Goal: Communication & Community: Answer question/provide support

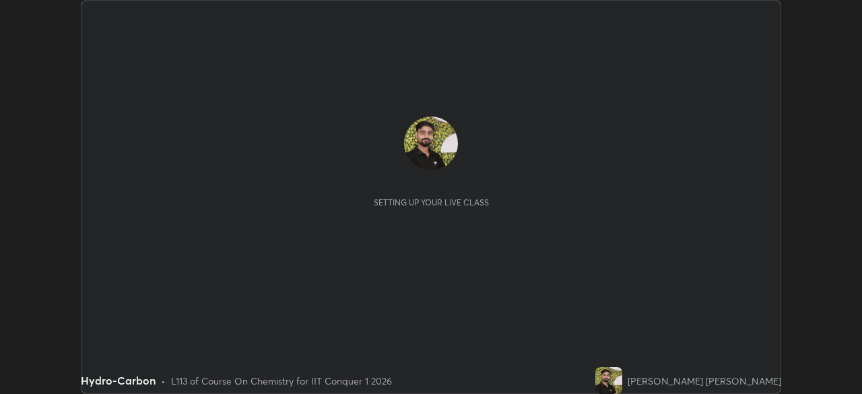
scroll to position [394, 861]
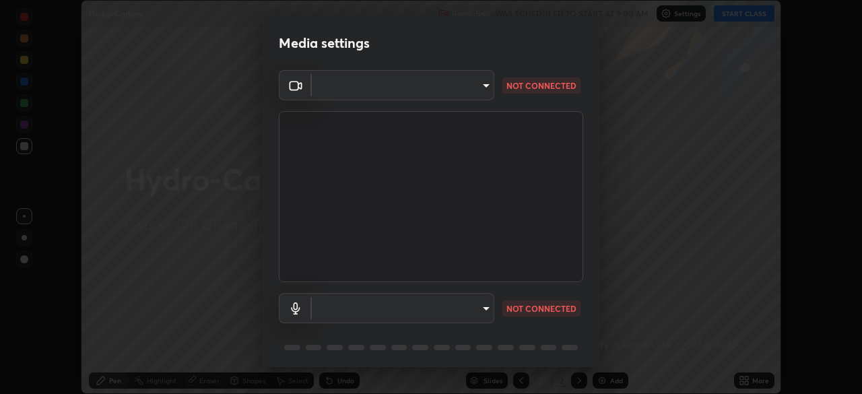
type input "9c5db0e3d6bf80210af106929d999d9f929c5ea5bbb961195660b7f823e2c793"
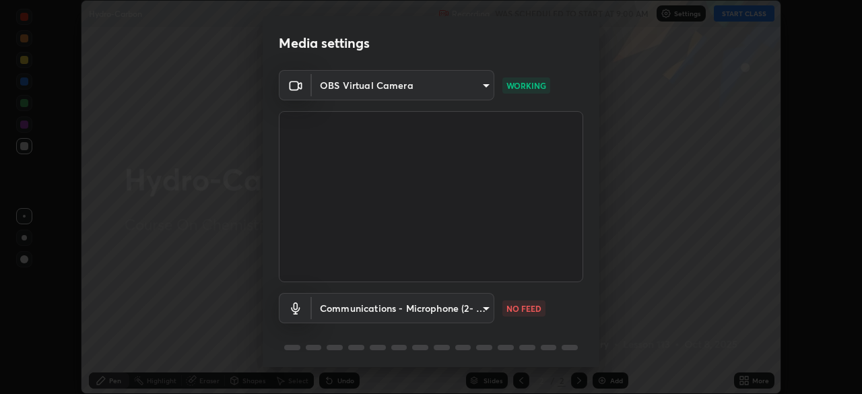
click at [371, 301] on body "Erase all Hydro-Carbon Recording WAS SCHEDULED TO START AT 9:00 AM Settings STA…" at bounding box center [431, 197] width 862 height 394
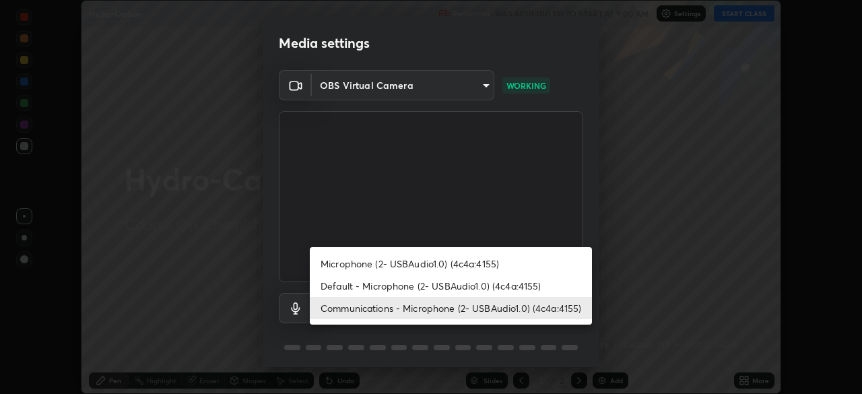
click at [397, 286] on li "Default - Microphone (2- USBAudio1.0) (4c4a:4155)" at bounding box center [451, 286] width 282 height 22
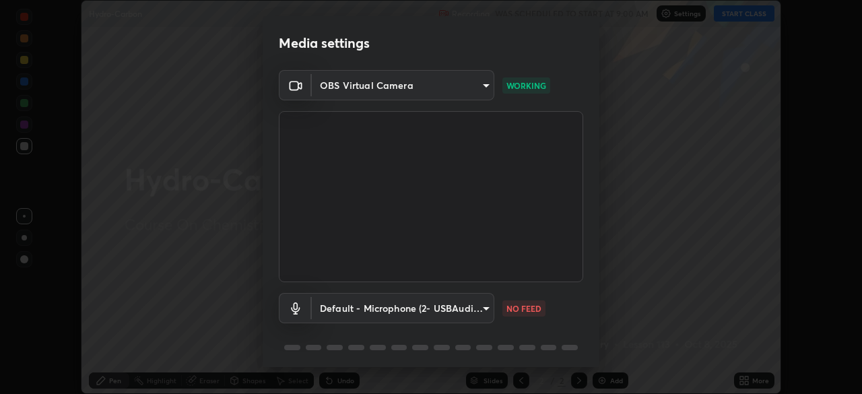
click at [401, 312] on body "Erase all Hydro-Carbon Recording WAS SCHEDULED TO START AT 9:00 AM Settings STA…" at bounding box center [431, 197] width 862 height 394
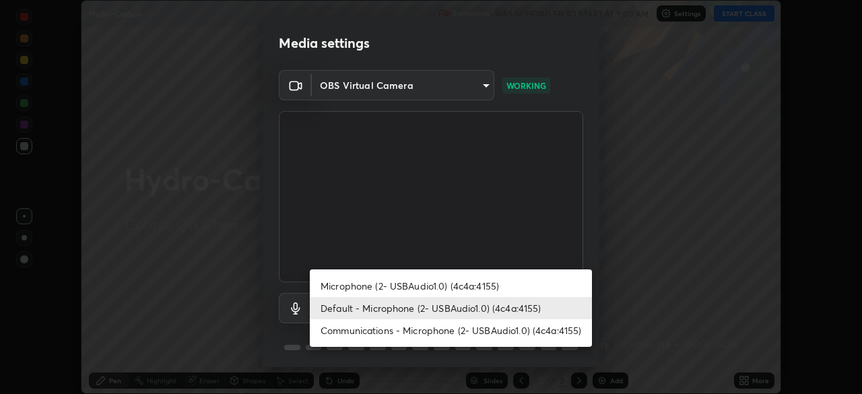
click at [407, 328] on li "Communications - Microphone (2- USBAudio1.0) (4c4a:4155)" at bounding box center [451, 330] width 282 height 22
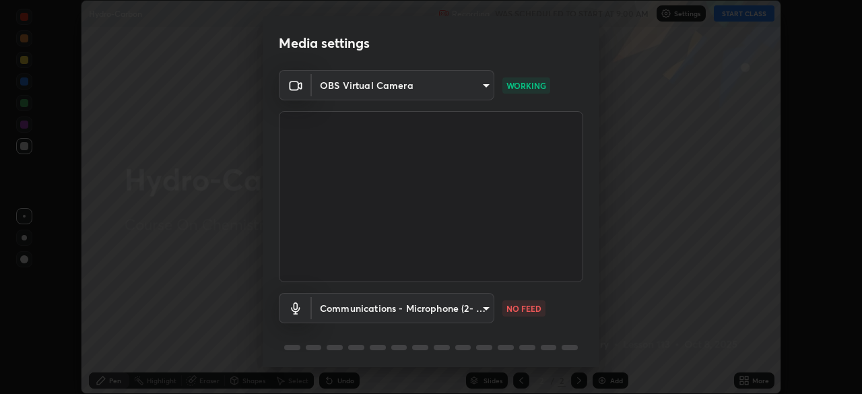
click at [369, 312] on body "Erase all Hydro-Carbon Recording WAS SCHEDULED TO START AT 9:00 AM Settings STA…" at bounding box center [431, 197] width 862 height 394
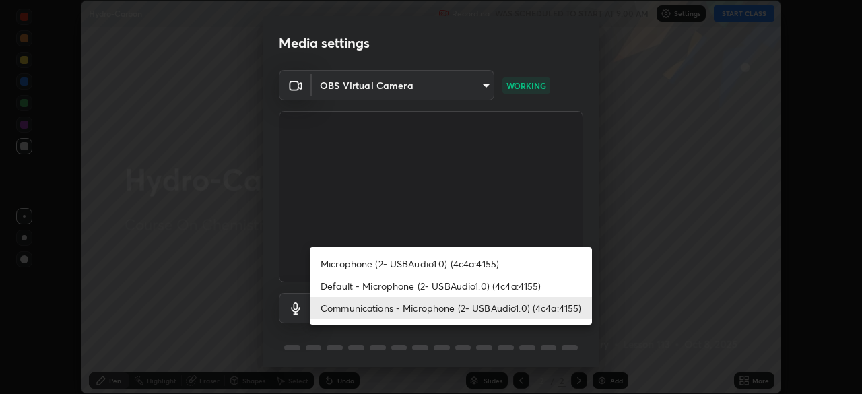
click at [362, 266] on li "Microphone (2- USBAudio1.0) (4c4a:4155)" at bounding box center [451, 264] width 282 height 22
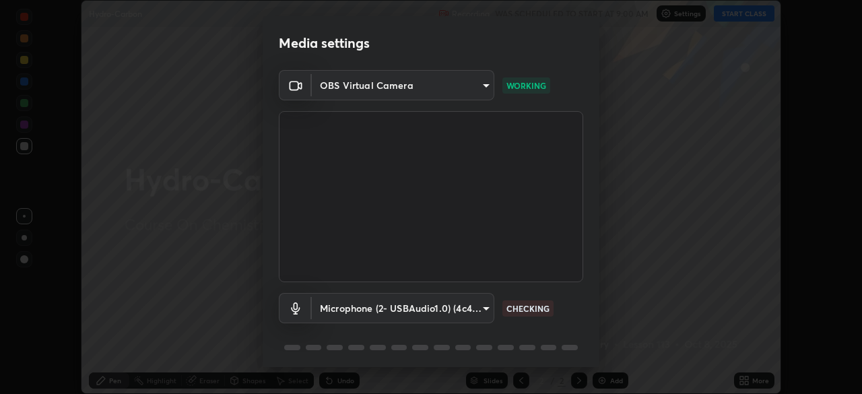
click at [330, 304] on body "Erase all Hydro-Carbon Recording WAS SCHEDULED TO START AT 9:00 AM Settings STA…" at bounding box center [431, 197] width 862 height 394
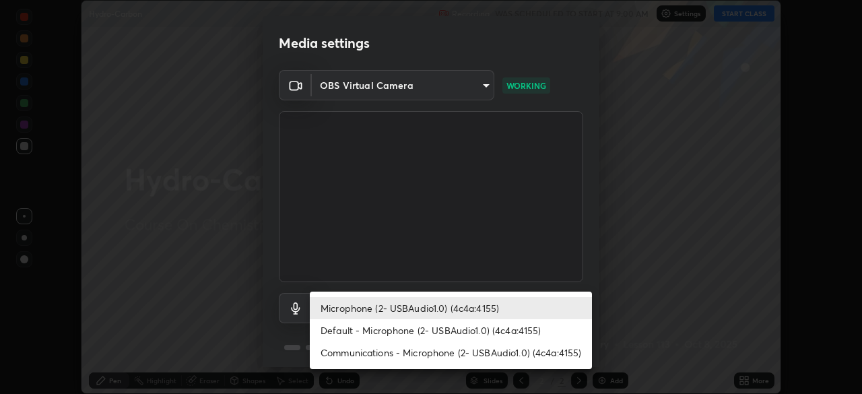
click at [339, 347] on li "Communications - Microphone (2- USBAudio1.0) (4c4a:4155)" at bounding box center [451, 352] width 282 height 22
type input "communications"
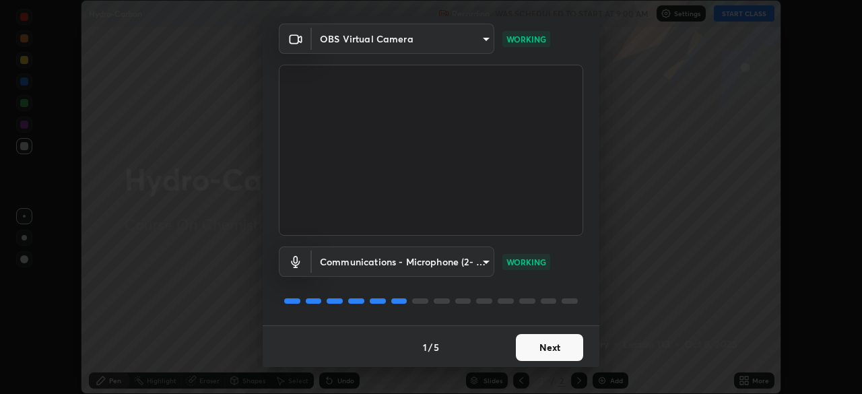
scroll to position [48, 0]
click at [546, 345] on button "Next" at bounding box center [549, 346] width 67 height 27
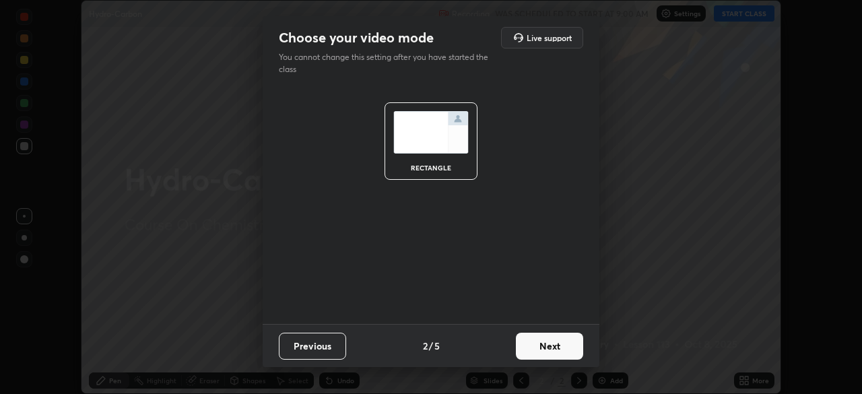
click at [560, 353] on button "Next" at bounding box center [549, 346] width 67 height 27
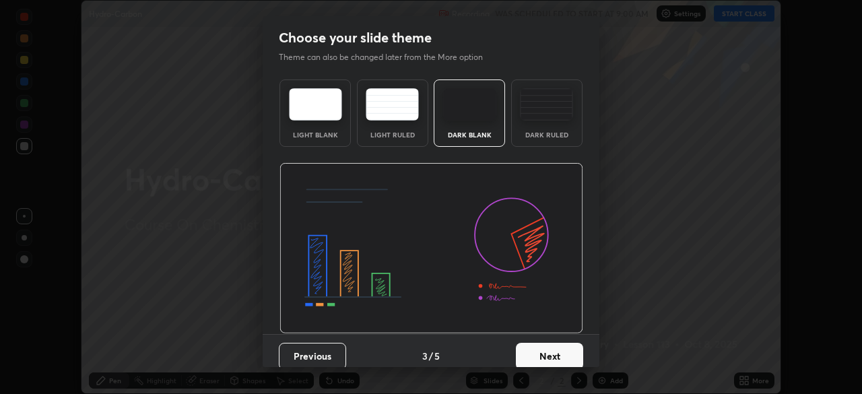
click at [570, 352] on button "Next" at bounding box center [549, 356] width 67 height 27
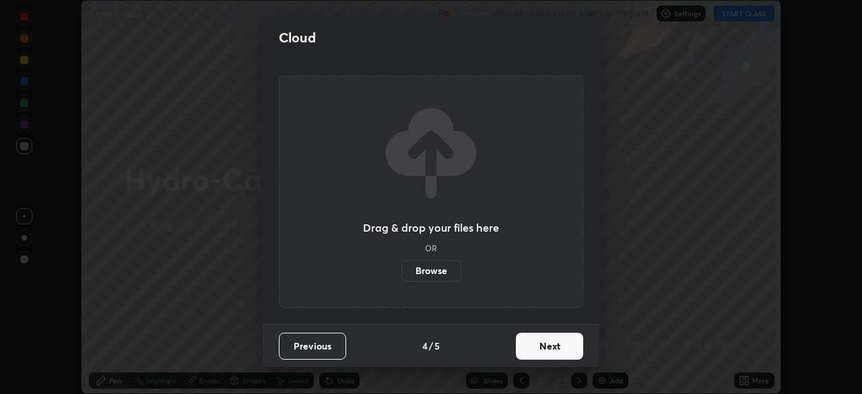
click at [556, 354] on button "Next" at bounding box center [549, 346] width 67 height 27
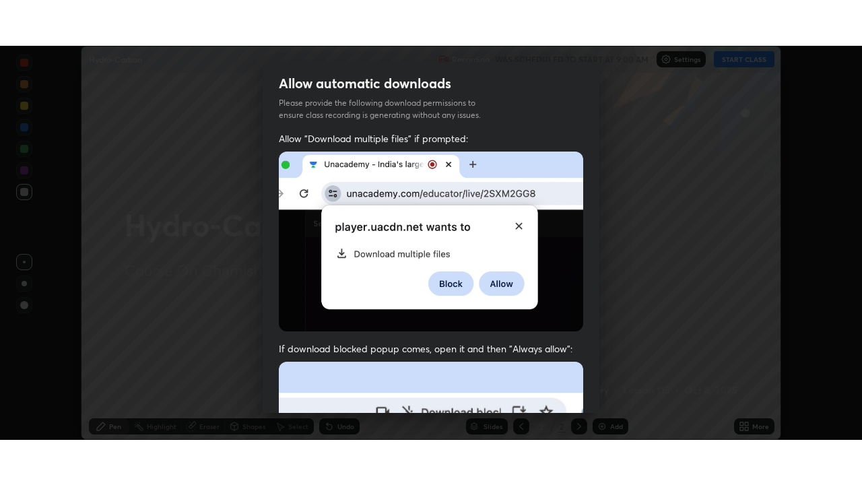
scroll to position [323, 0]
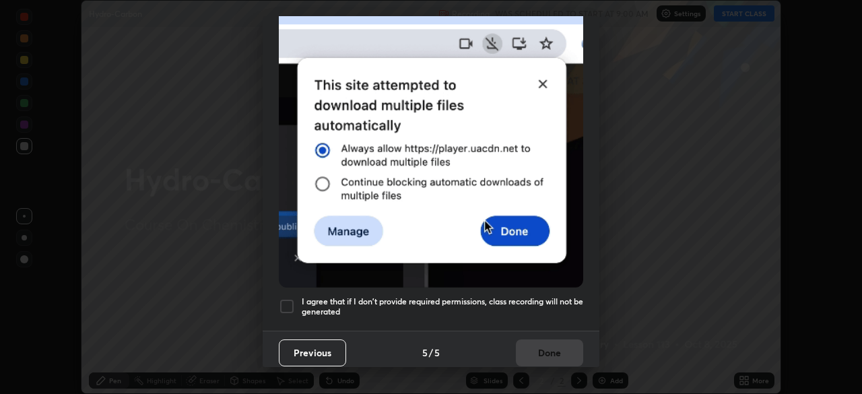
click at [286, 301] on div at bounding box center [287, 306] width 16 height 16
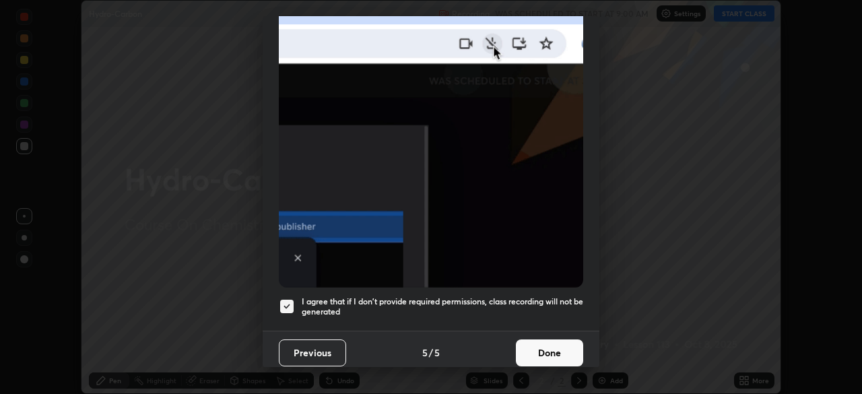
click at [542, 349] on button "Done" at bounding box center [549, 352] width 67 height 27
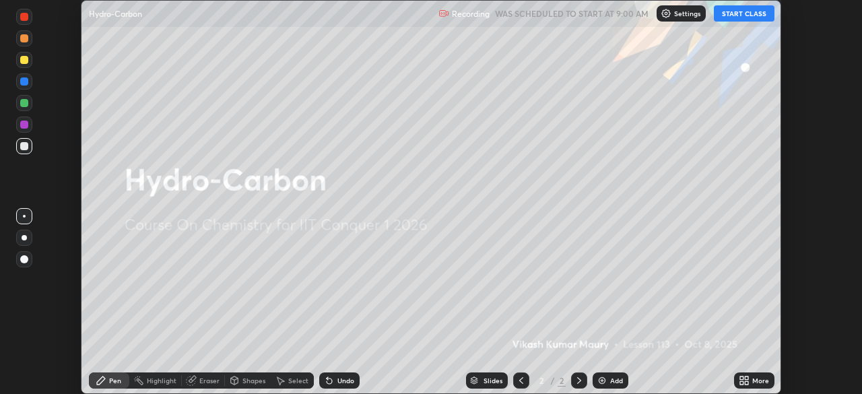
click at [755, 387] on div "More" at bounding box center [754, 380] width 40 height 16
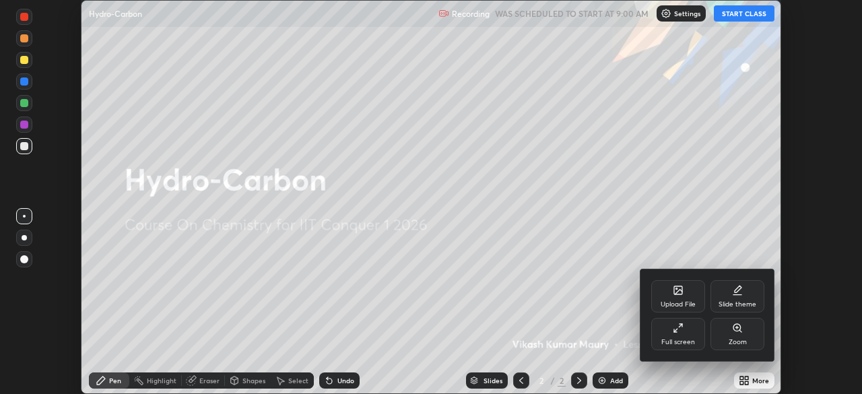
click at [677, 339] on div "Full screen" at bounding box center [678, 342] width 34 height 7
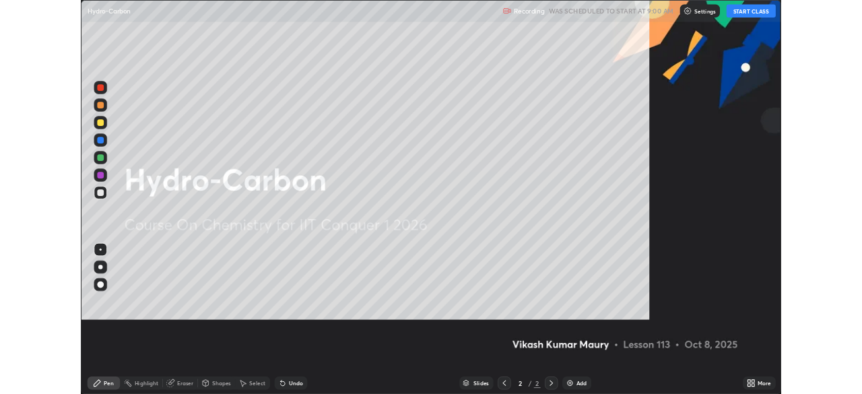
scroll to position [485, 862]
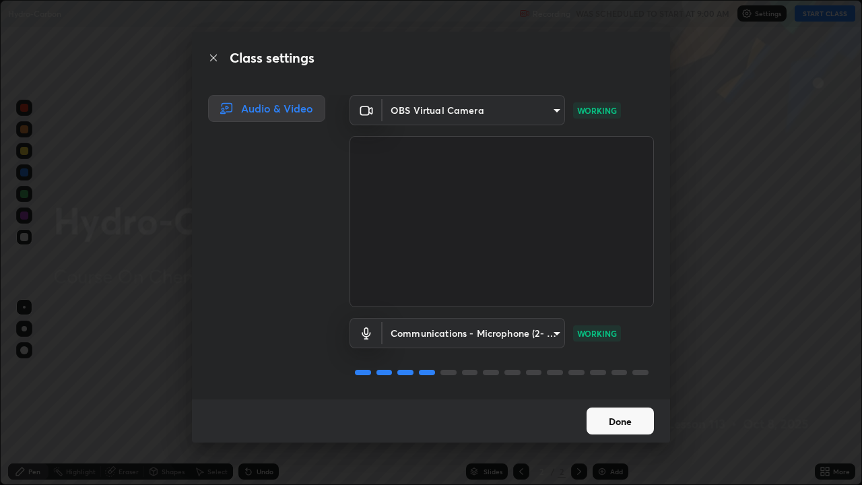
click at [624, 393] on button "Done" at bounding box center [620, 420] width 67 height 27
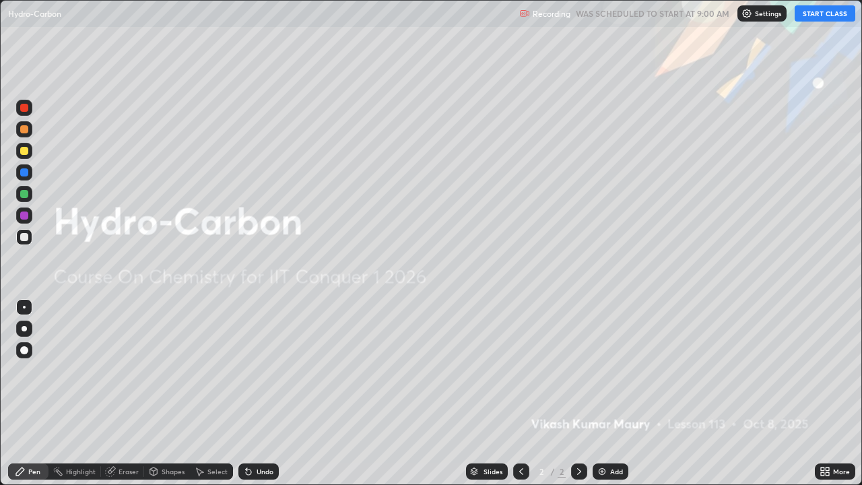
click at [833, 393] on div "More" at bounding box center [835, 471] width 40 height 16
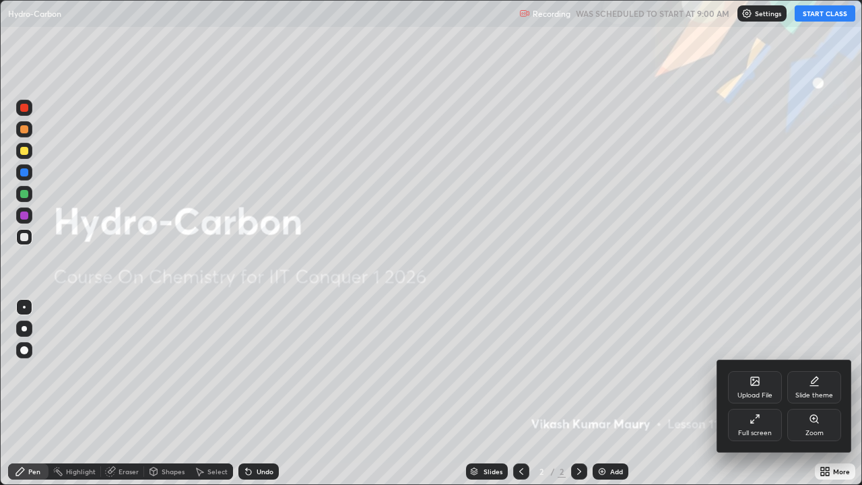
click at [757, 393] on div "Full screen" at bounding box center [755, 433] width 34 height 7
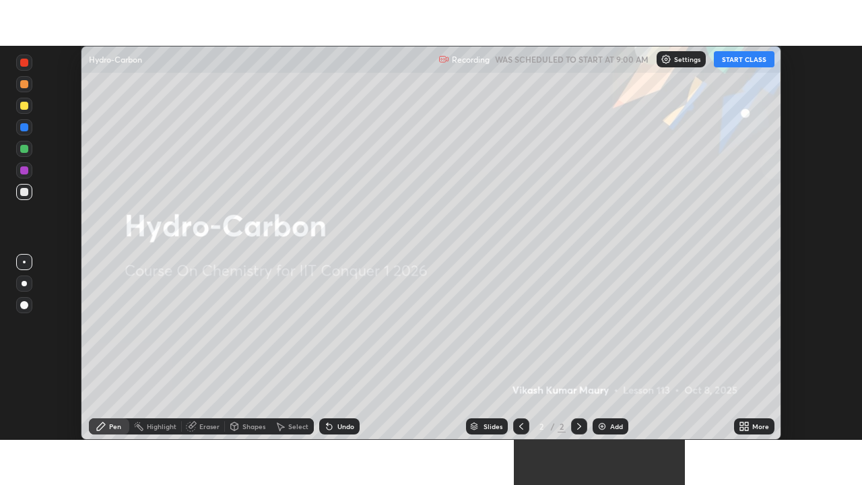
scroll to position [66944, 66476]
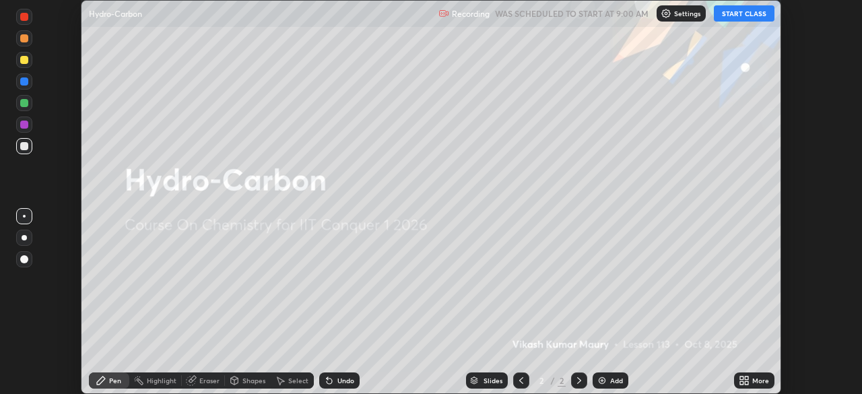
click at [739, 386] on div "More" at bounding box center [754, 380] width 40 height 16
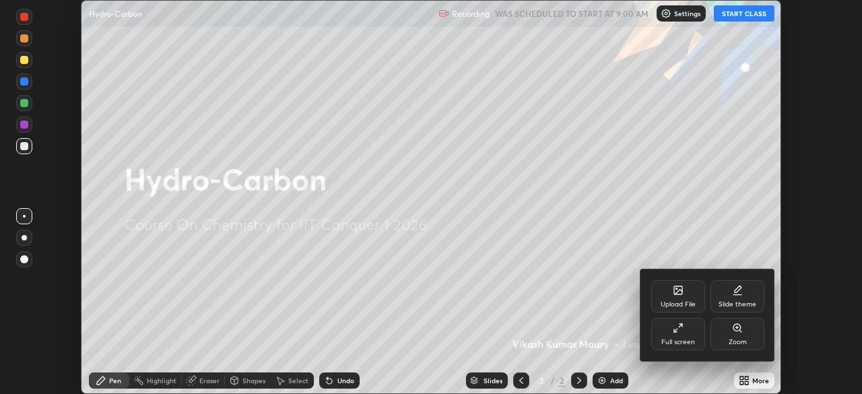
click at [671, 337] on div "Full screen" at bounding box center [678, 334] width 54 height 32
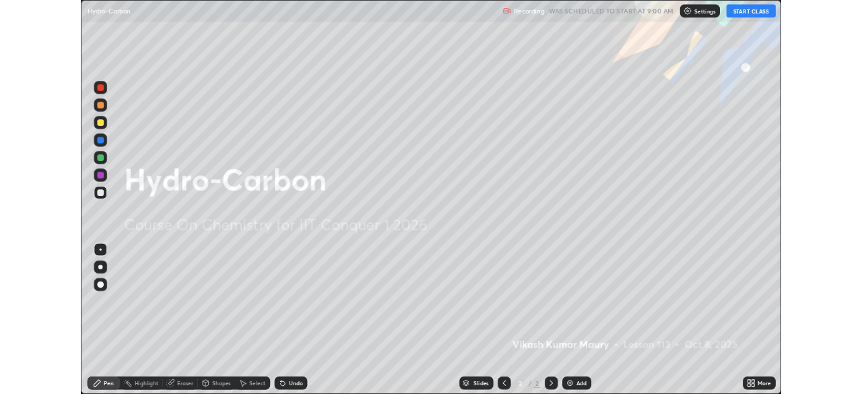
scroll to position [485, 862]
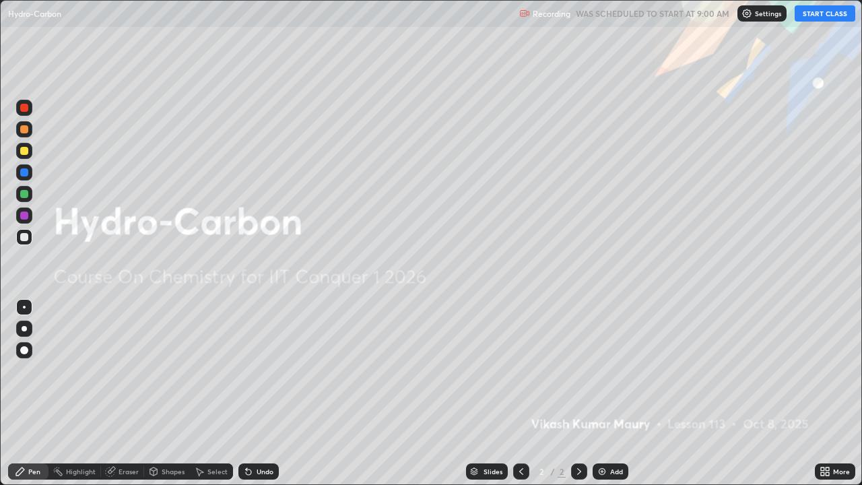
click at [814, 18] on button "START CLASS" at bounding box center [825, 13] width 61 height 16
click at [610, 393] on div "Add" at bounding box center [616, 471] width 13 height 7
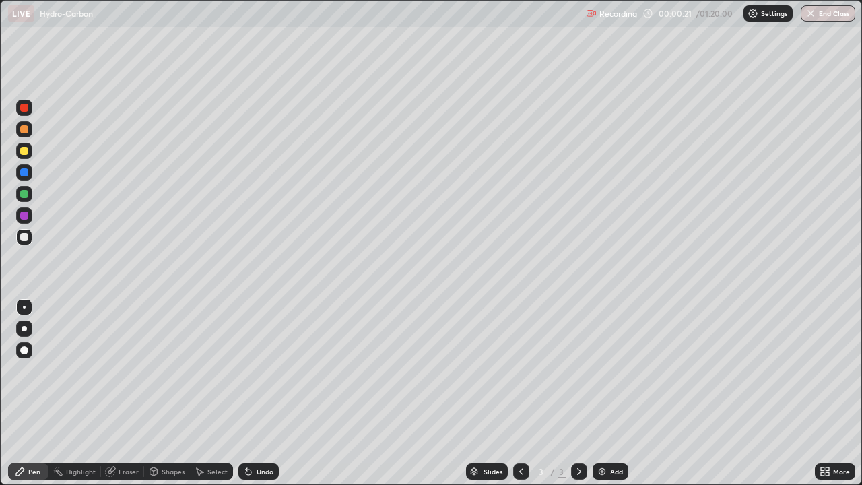
click at [25, 149] on div at bounding box center [24, 151] width 8 height 8
click at [119, 393] on div "Eraser" at bounding box center [122, 471] width 43 height 16
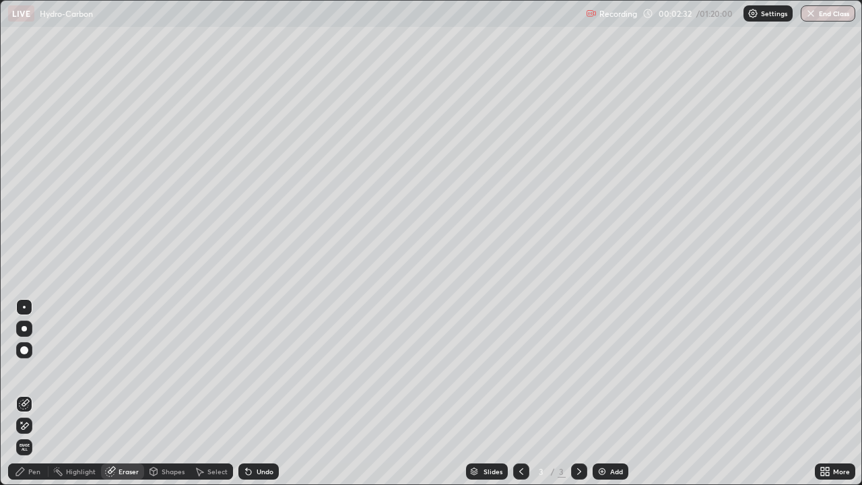
click at [22, 393] on icon at bounding box center [24, 425] width 11 height 11
click at [29, 393] on div "Pen" at bounding box center [34, 471] width 12 height 7
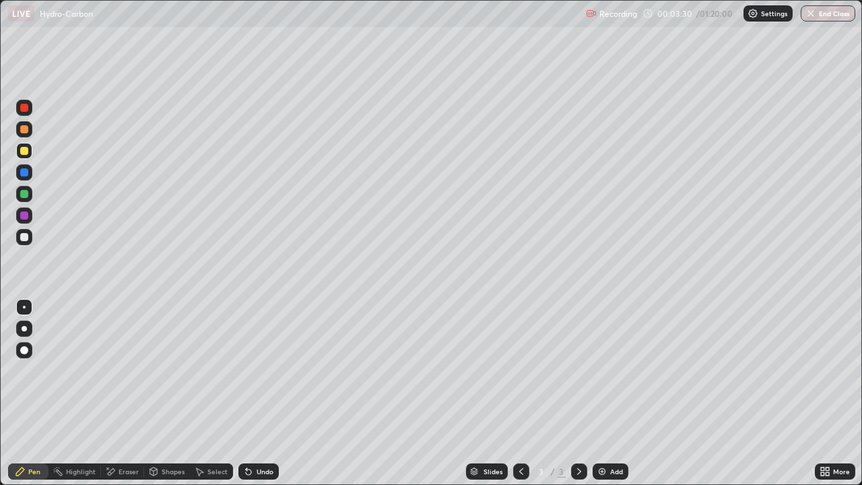
click at [610, 393] on div "Add" at bounding box center [616, 471] width 13 height 7
click at [124, 393] on div "Eraser" at bounding box center [129, 471] width 20 height 7
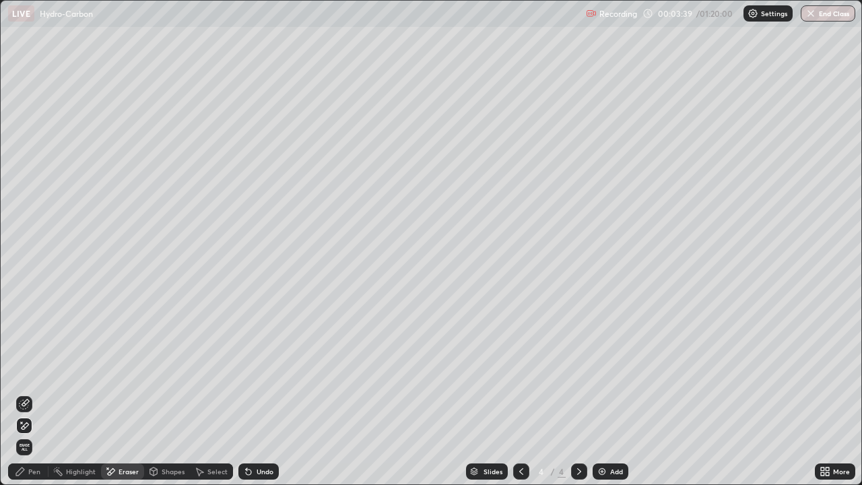
click at [28, 393] on div "Pen" at bounding box center [34, 471] width 12 height 7
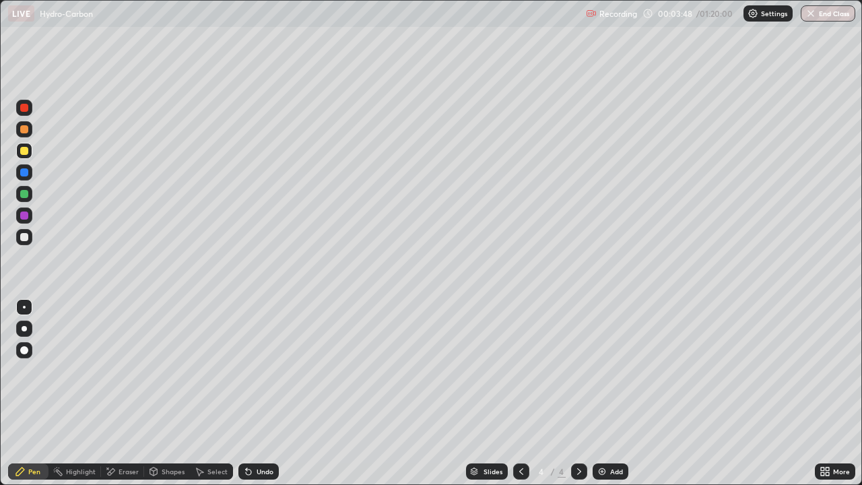
click at [119, 393] on div "Eraser" at bounding box center [129, 471] width 20 height 7
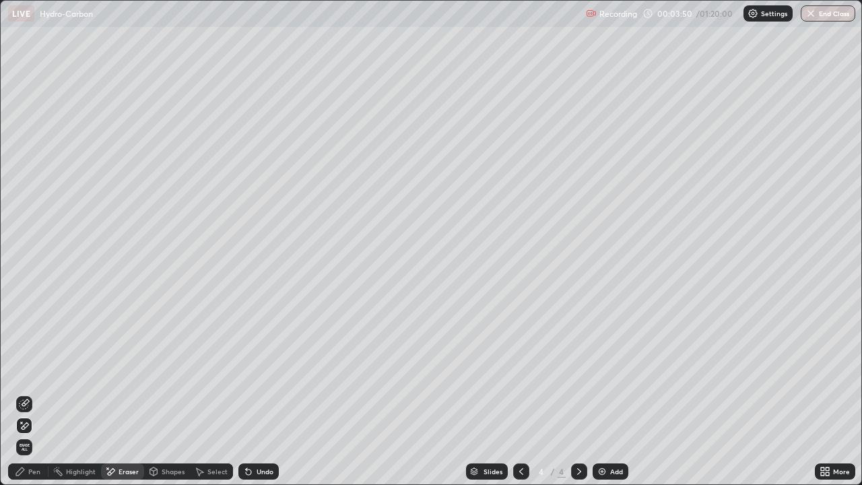
click at [26, 393] on div "Pen" at bounding box center [28, 471] width 40 height 16
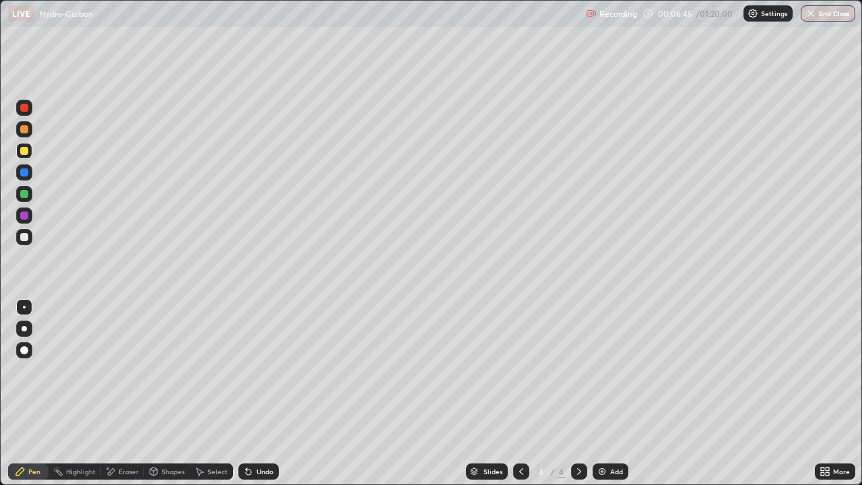
click at [521, 393] on div at bounding box center [521, 471] width 16 height 16
click at [129, 393] on div "Eraser" at bounding box center [129, 471] width 20 height 7
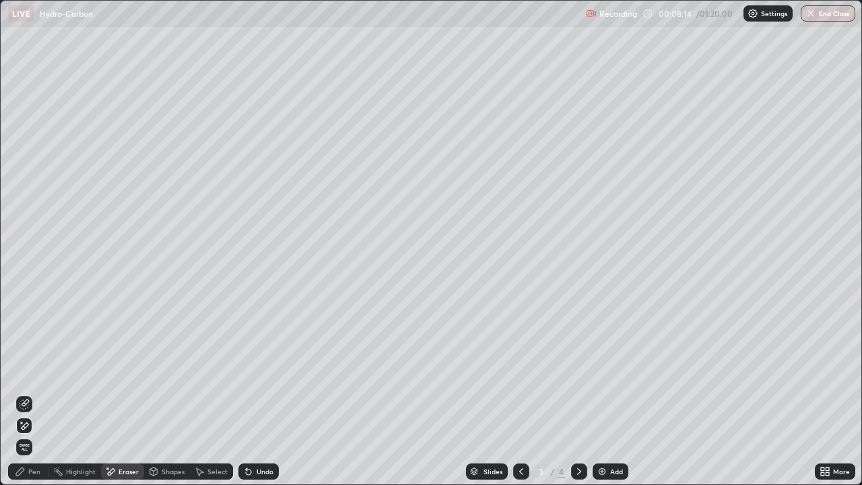
click at [30, 393] on div "Pen" at bounding box center [34, 471] width 12 height 7
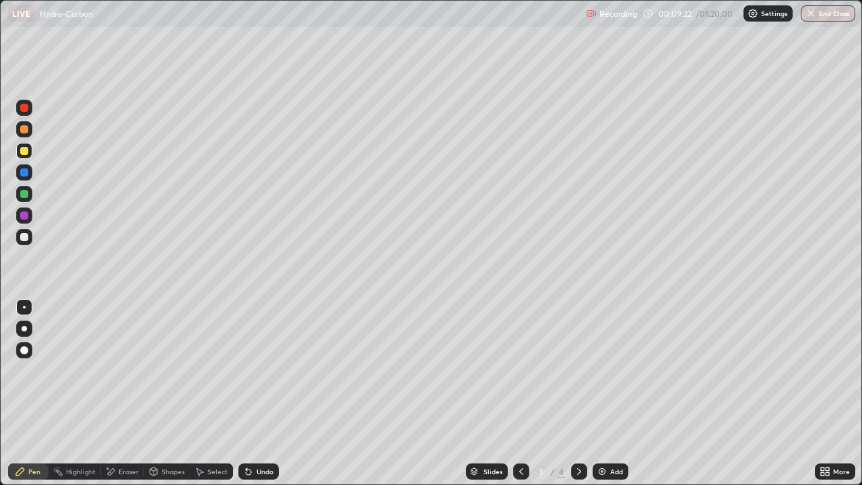
click at [578, 393] on icon at bounding box center [579, 471] width 11 height 11
click at [116, 393] on div "Eraser" at bounding box center [122, 471] width 43 height 16
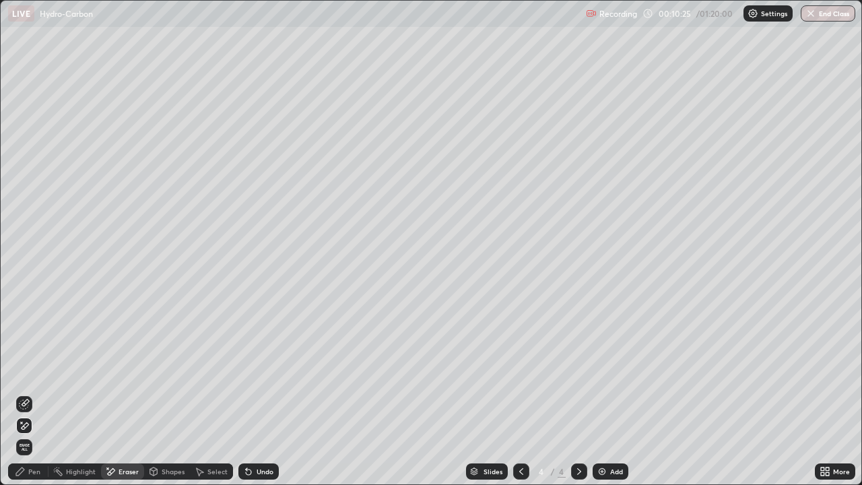
click at [31, 393] on div "Pen" at bounding box center [34, 471] width 12 height 7
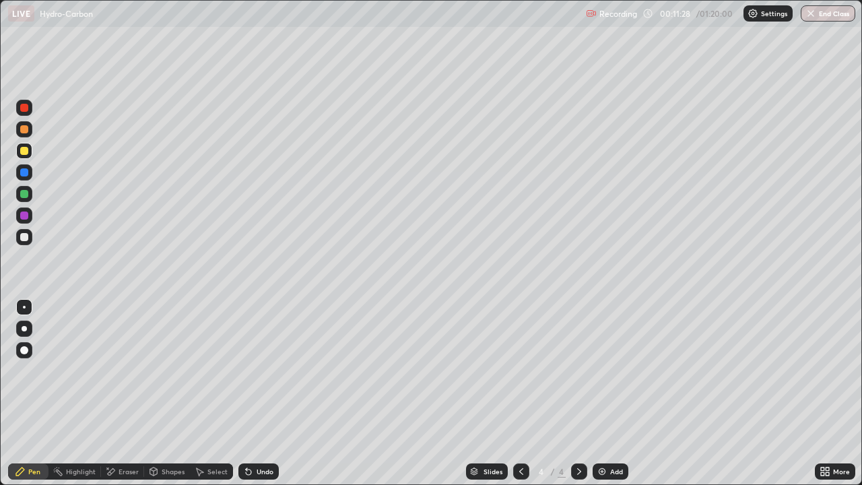
click at [610, 393] on div "Add" at bounding box center [616, 471] width 13 height 7
click at [115, 393] on div "Eraser" at bounding box center [122, 471] width 43 height 16
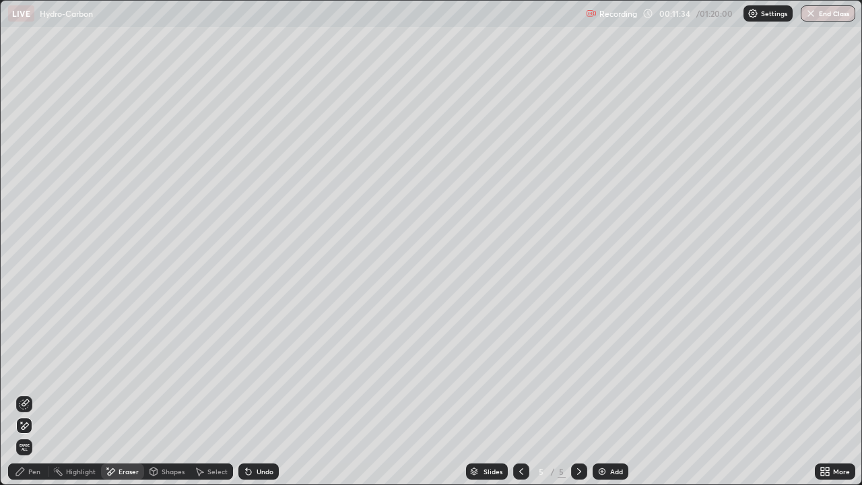
click at [33, 393] on div "Pen" at bounding box center [28, 471] width 40 height 16
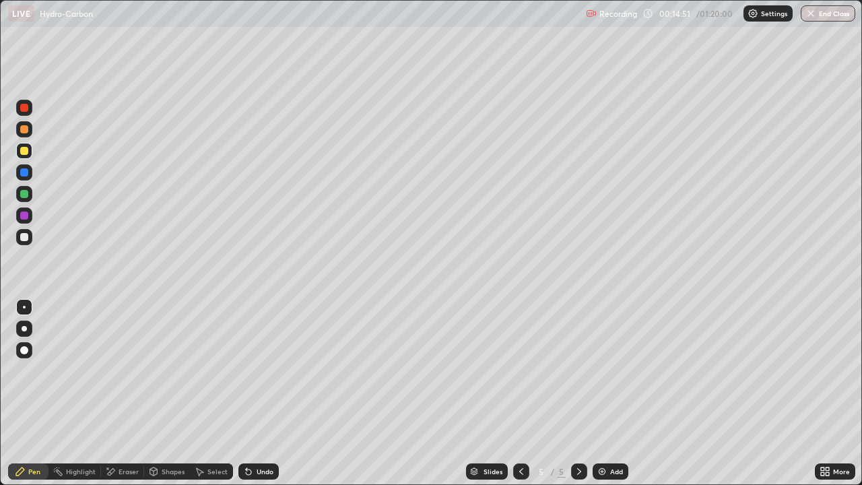
click at [121, 393] on div "Eraser" at bounding box center [122, 471] width 43 height 16
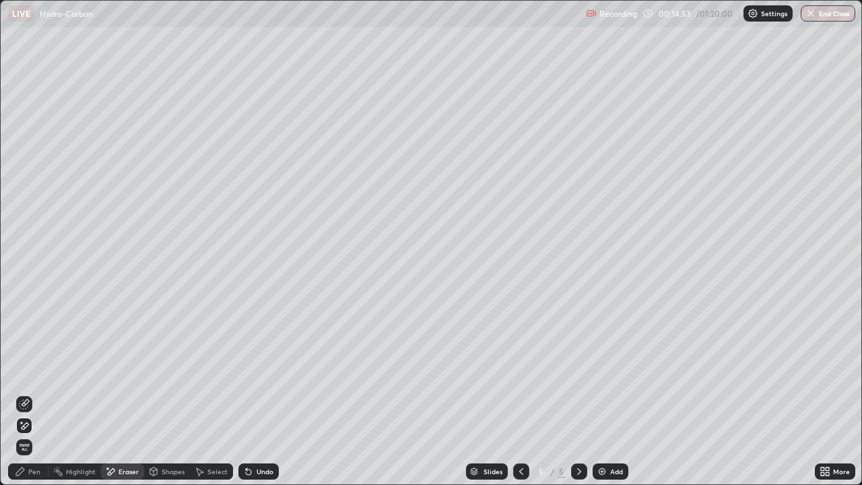
click at [31, 393] on div "Pen" at bounding box center [34, 471] width 12 height 7
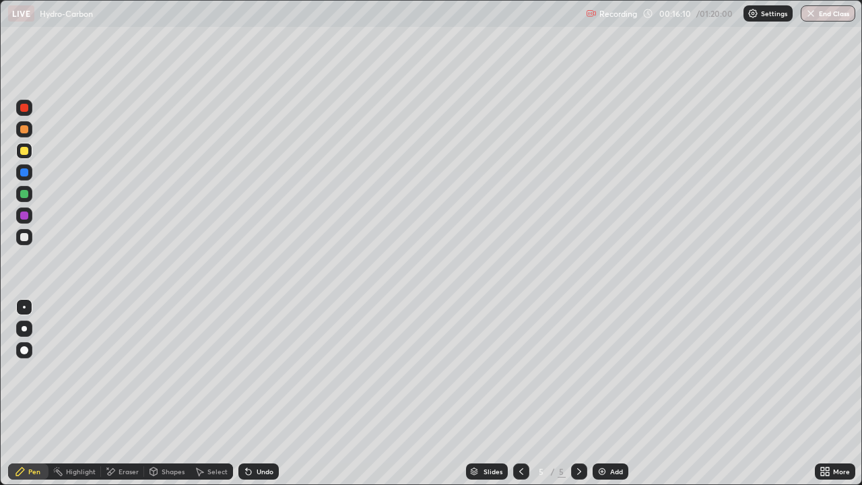
click at [616, 393] on div "Add" at bounding box center [611, 471] width 36 height 16
click at [128, 393] on div "Eraser" at bounding box center [129, 471] width 20 height 7
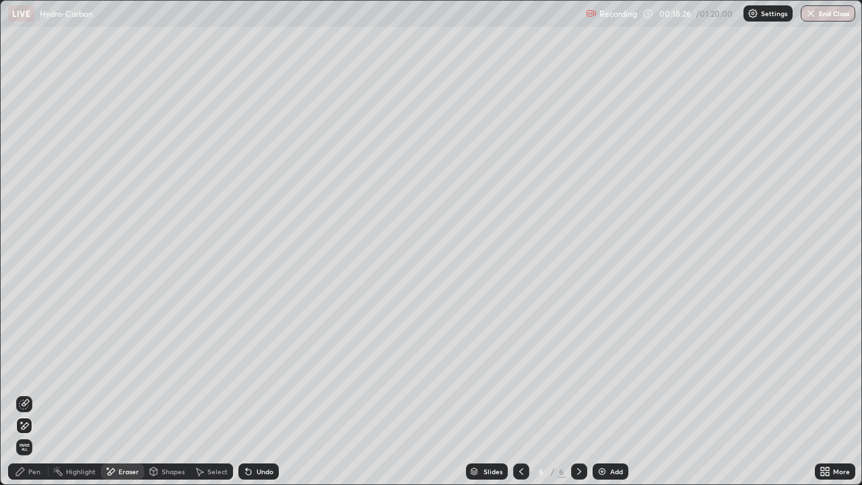
click at [31, 393] on div "Pen" at bounding box center [28, 471] width 40 height 16
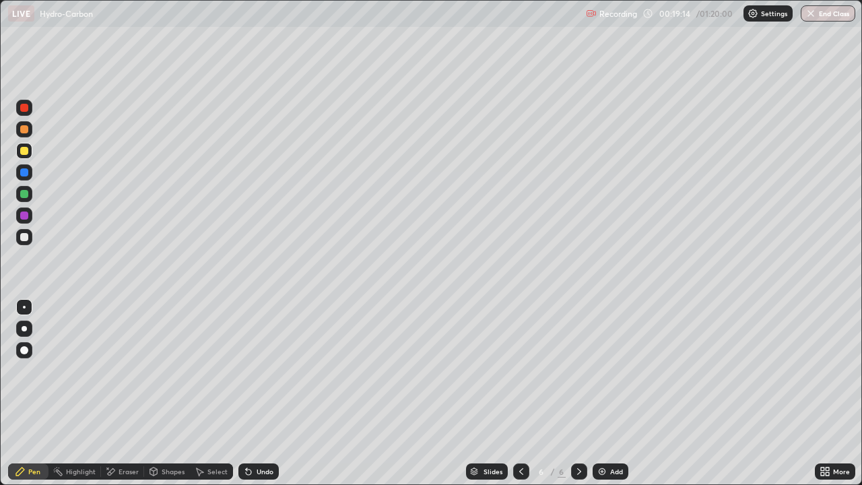
click at [121, 393] on div "Eraser" at bounding box center [122, 471] width 43 height 16
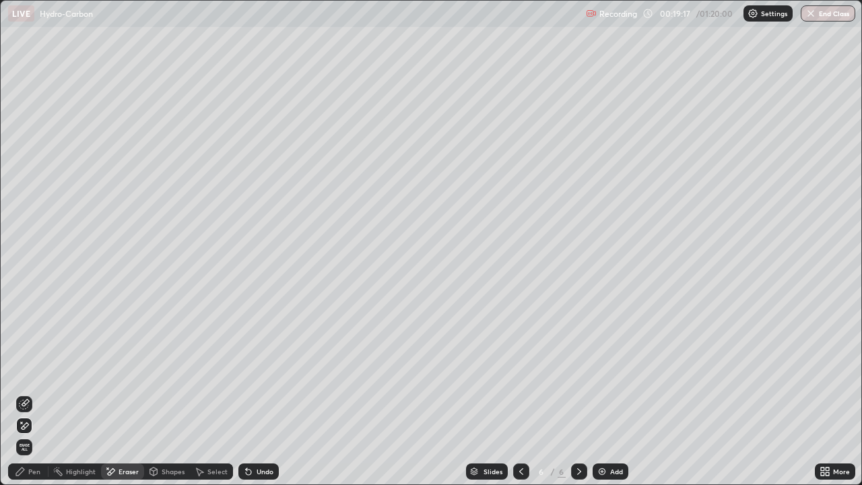
click at [28, 393] on div "Pen" at bounding box center [34, 471] width 12 height 7
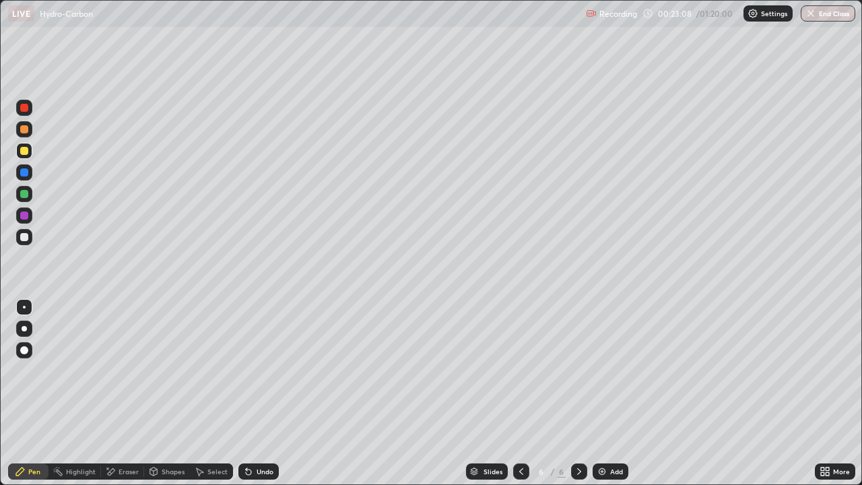
click at [610, 393] on div "Add" at bounding box center [616, 471] width 13 height 7
click at [611, 393] on div "Add" at bounding box center [611, 471] width 36 height 16
click at [521, 393] on div at bounding box center [521, 471] width 16 height 16
click at [520, 393] on icon at bounding box center [521, 471] width 11 height 11
click at [520, 393] on div at bounding box center [521, 471] width 16 height 16
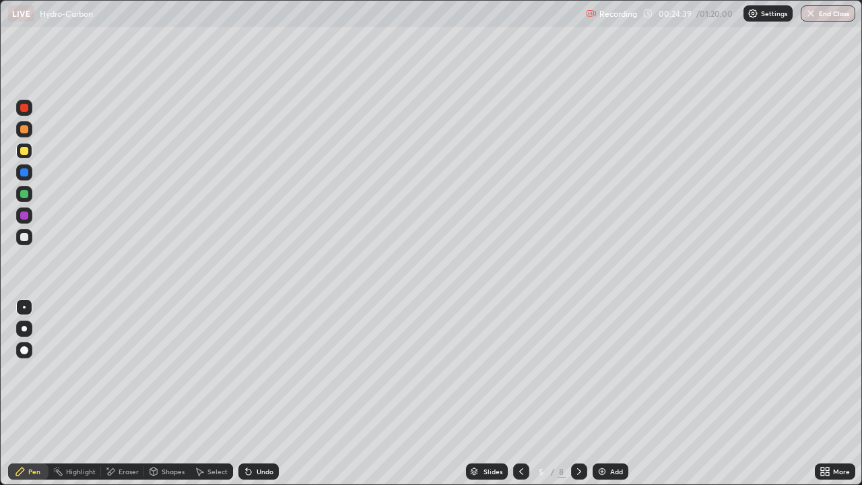
click at [520, 393] on icon at bounding box center [521, 471] width 11 height 11
click at [582, 393] on icon at bounding box center [579, 471] width 11 height 11
click at [584, 393] on div at bounding box center [579, 471] width 16 height 16
click at [578, 393] on icon at bounding box center [579, 471] width 11 height 11
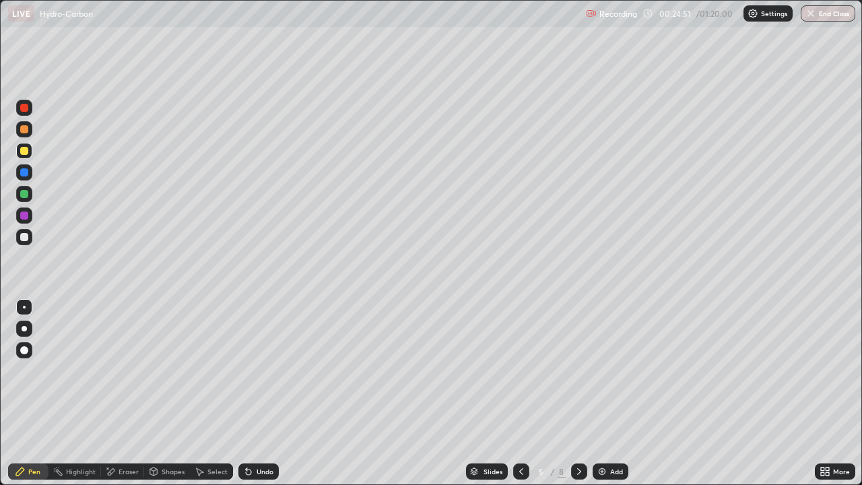
click at [578, 393] on icon at bounding box center [579, 471] width 11 height 11
click at [577, 393] on icon at bounding box center [579, 471] width 11 height 11
click at [578, 393] on icon at bounding box center [579, 471] width 11 height 11
click at [611, 393] on div "Add" at bounding box center [616, 471] width 13 height 7
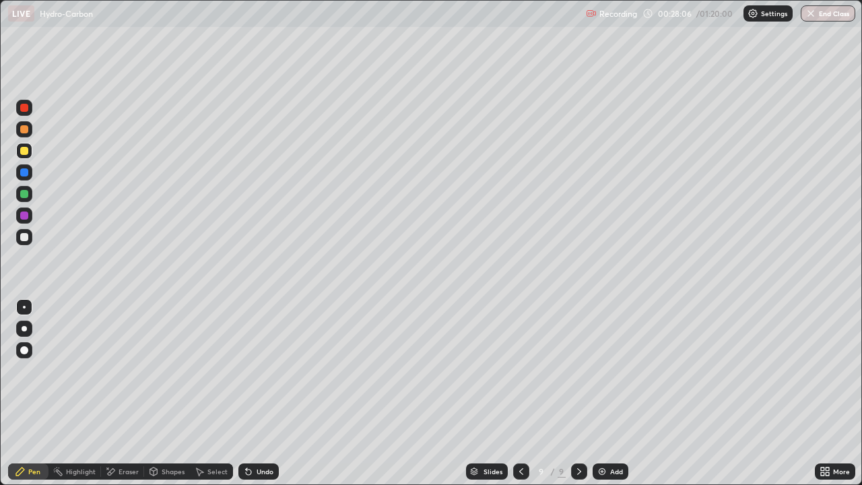
click at [519, 393] on icon at bounding box center [521, 471] width 11 height 11
click at [610, 393] on div "Add" at bounding box center [616, 471] width 13 height 7
click at [126, 393] on div "Eraser" at bounding box center [122, 471] width 43 height 16
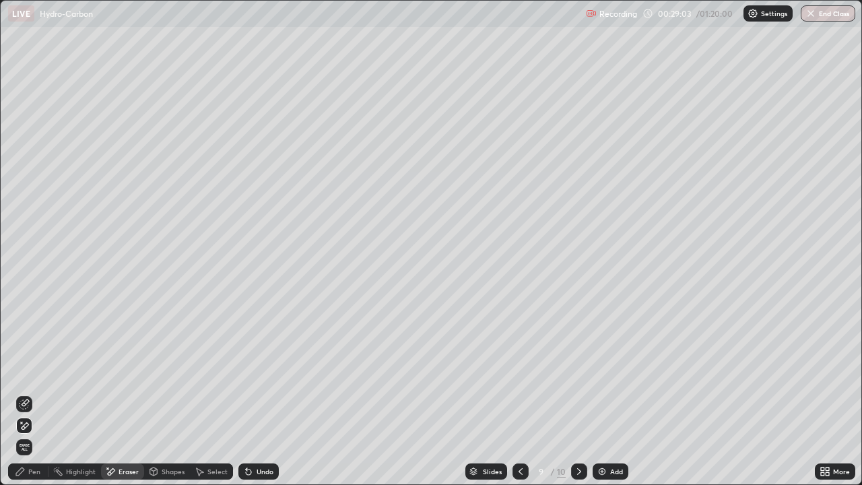
click at [36, 393] on div "Pen" at bounding box center [34, 471] width 12 height 7
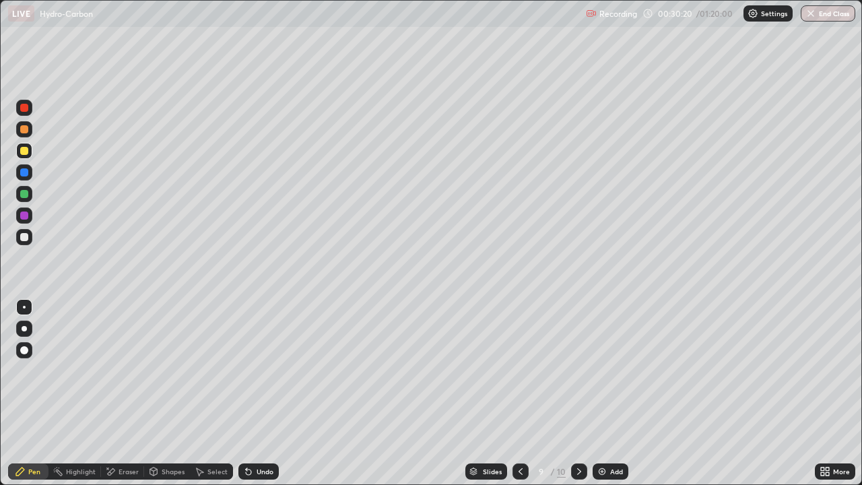
click at [119, 393] on div "Eraser" at bounding box center [129, 471] width 20 height 7
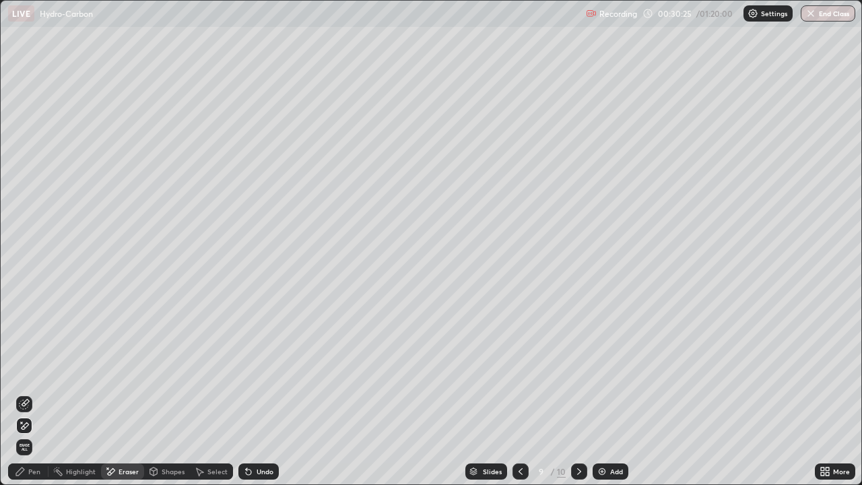
click at [33, 393] on div "Pen" at bounding box center [34, 471] width 12 height 7
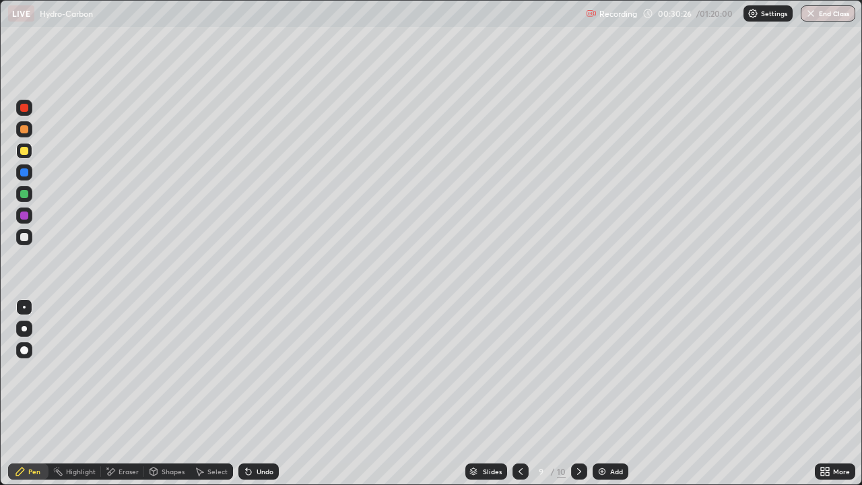
click at [164, 393] on div "Shapes" at bounding box center [167, 471] width 46 height 16
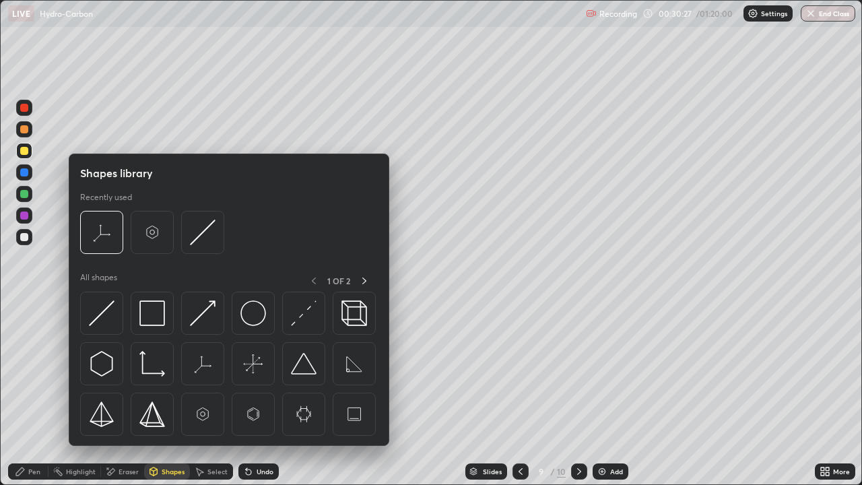
click at [114, 393] on icon at bounding box center [111, 471] width 7 height 7
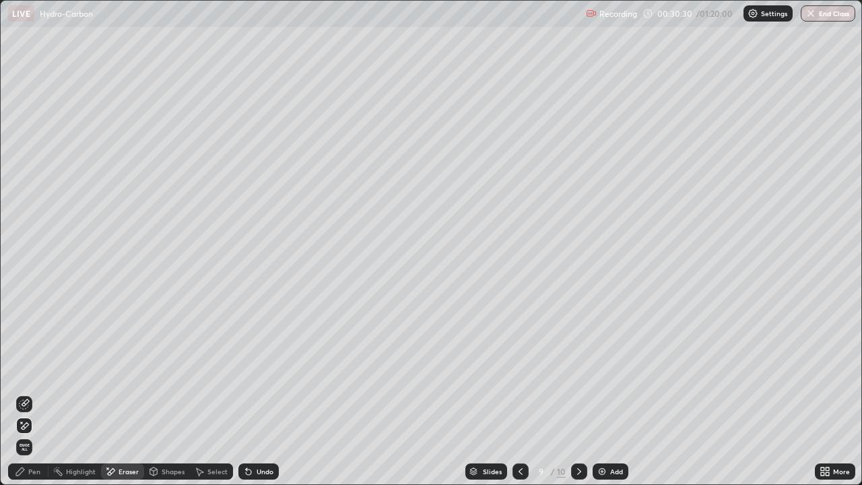
click at [32, 393] on div "Pen" at bounding box center [34, 471] width 12 height 7
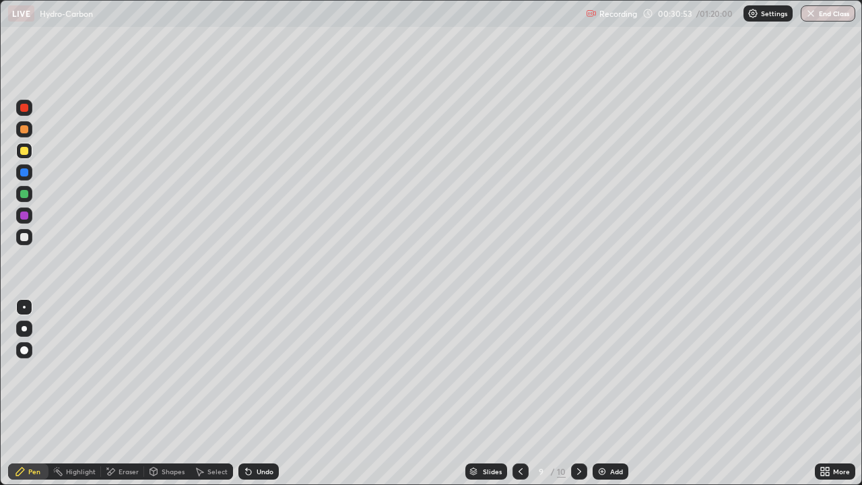
click at [119, 393] on div "Eraser" at bounding box center [129, 471] width 20 height 7
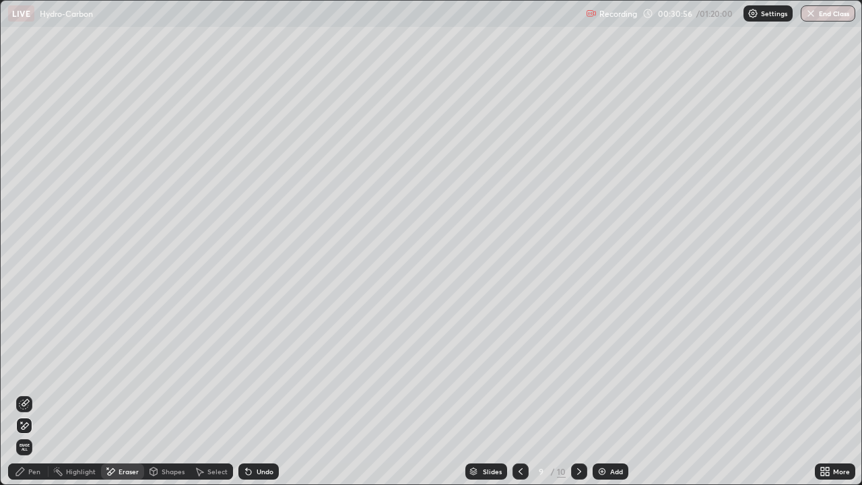
click at [36, 393] on div "Pen" at bounding box center [28, 471] width 40 height 16
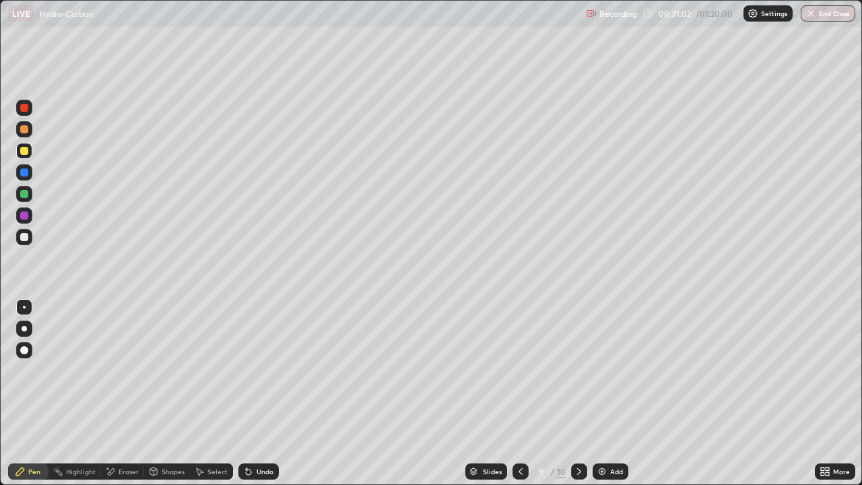
click at [119, 393] on div "Eraser" at bounding box center [129, 471] width 20 height 7
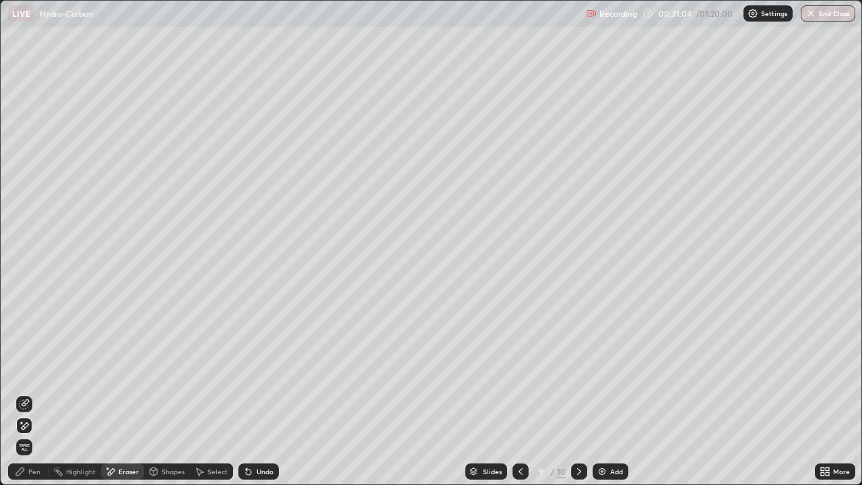
click at [28, 393] on div "Pen" at bounding box center [28, 471] width 40 height 16
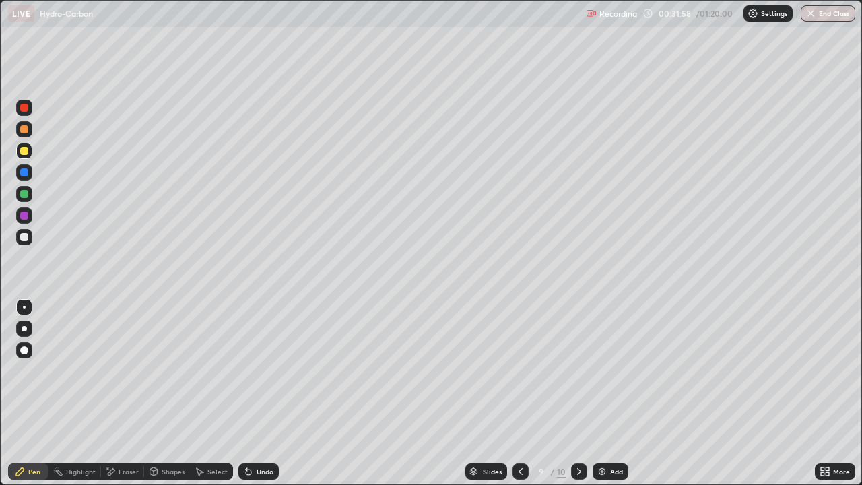
click at [520, 393] on icon at bounding box center [520, 471] width 11 height 11
click at [578, 393] on icon at bounding box center [579, 471] width 11 height 11
click at [125, 393] on div "Eraser" at bounding box center [129, 471] width 20 height 7
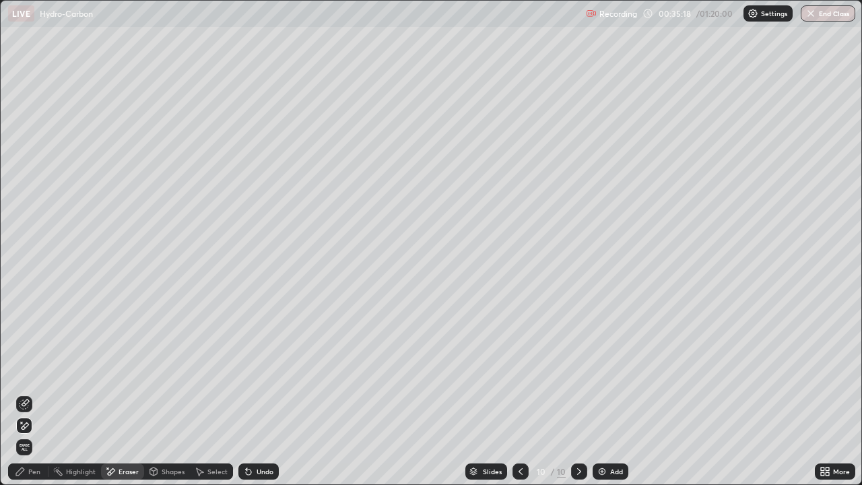
click at [28, 393] on div "Pen" at bounding box center [28, 471] width 40 height 16
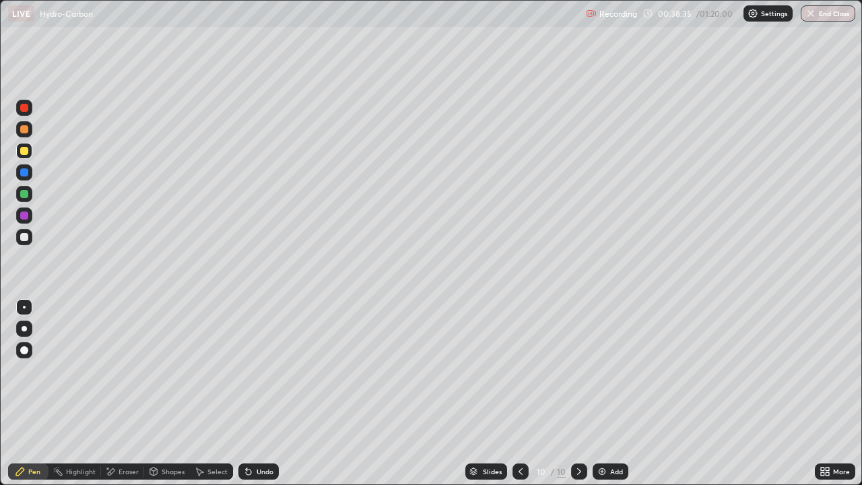
click at [608, 393] on div "Add" at bounding box center [611, 471] width 36 height 16
click at [118, 393] on div "Eraser" at bounding box center [122, 471] width 43 height 16
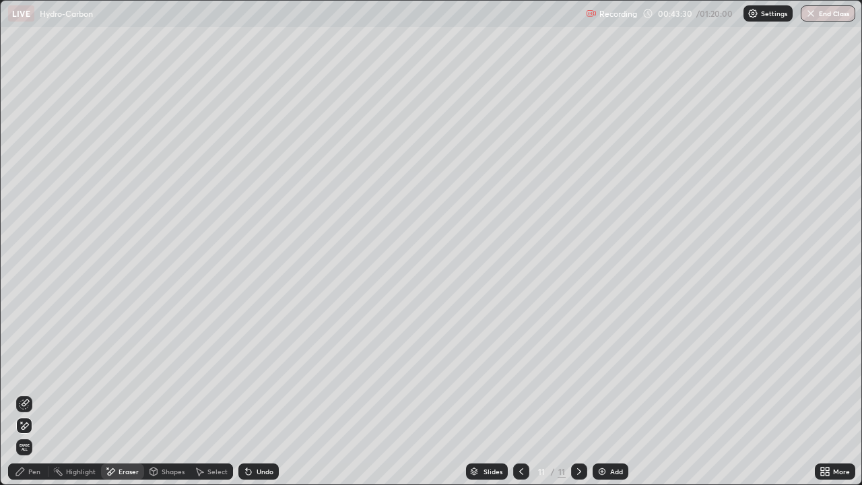
click at [34, 393] on div "Pen" at bounding box center [34, 471] width 12 height 7
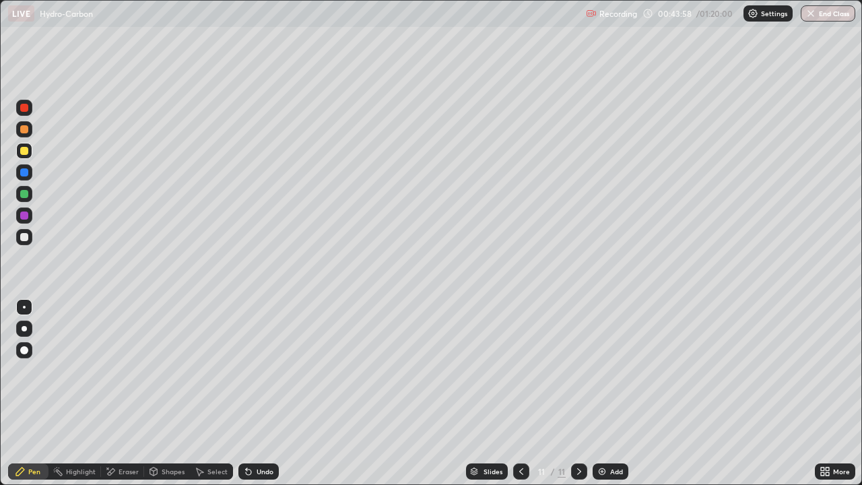
click at [611, 393] on div "Add" at bounding box center [611, 471] width 36 height 16
click at [525, 393] on div at bounding box center [521, 471] width 16 height 16
click at [578, 393] on icon at bounding box center [579, 471] width 11 height 11
click at [604, 393] on img at bounding box center [602, 471] width 11 height 11
click at [119, 393] on div "Eraser" at bounding box center [129, 471] width 20 height 7
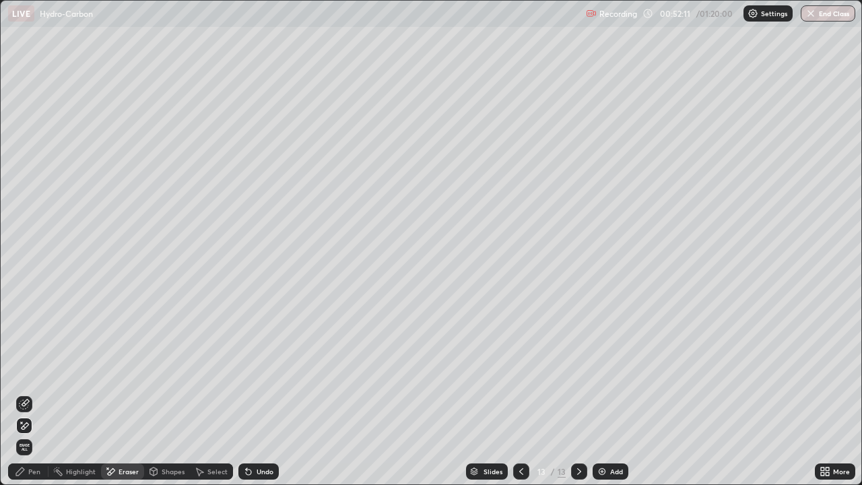
click at [34, 393] on div "Pen" at bounding box center [34, 471] width 12 height 7
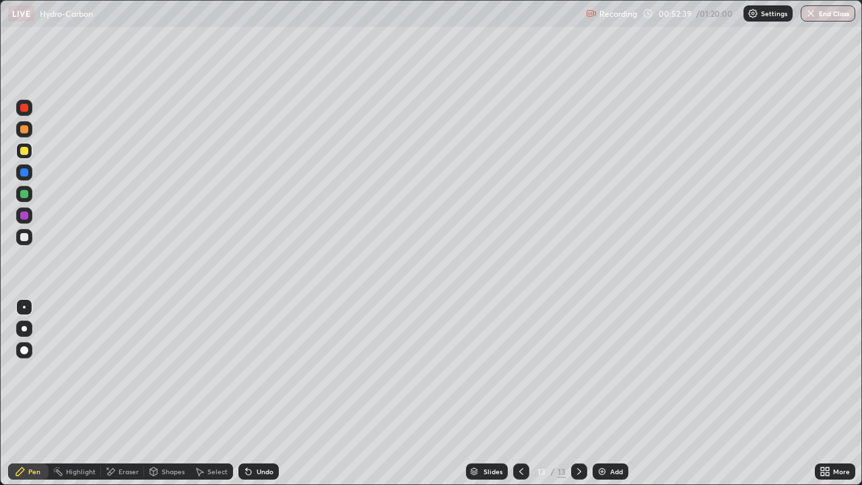
click at [521, 393] on icon at bounding box center [521, 471] width 11 height 11
click at [580, 393] on div at bounding box center [579, 471] width 16 height 16
click at [123, 393] on div "Eraser" at bounding box center [129, 471] width 20 height 7
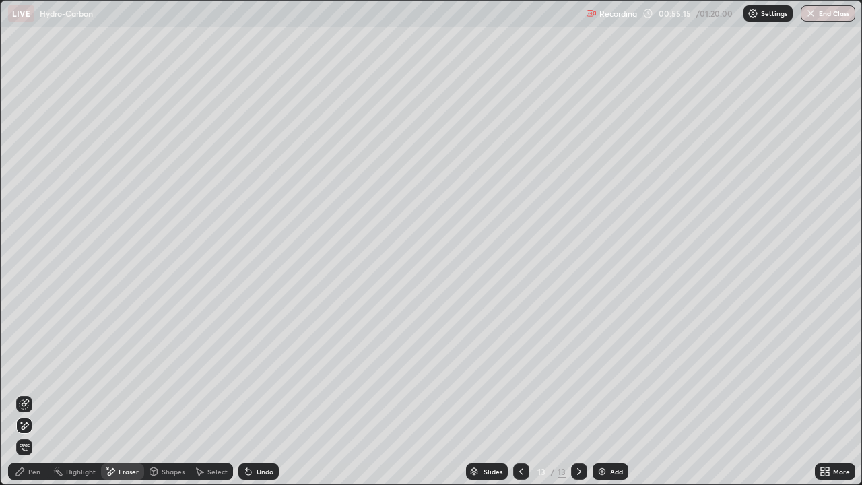
click at [26, 393] on span "Erase all" at bounding box center [24, 447] width 15 height 8
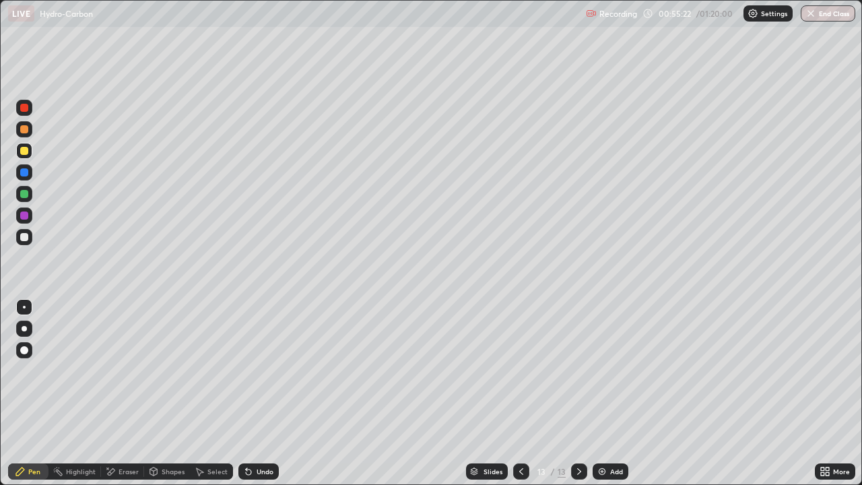
click at [257, 393] on div "Undo" at bounding box center [265, 471] width 17 height 7
click at [253, 393] on div "Undo" at bounding box center [258, 471] width 40 height 16
click at [252, 393] on div "Undo" at bounding box center [258, 471] width 40 height 16
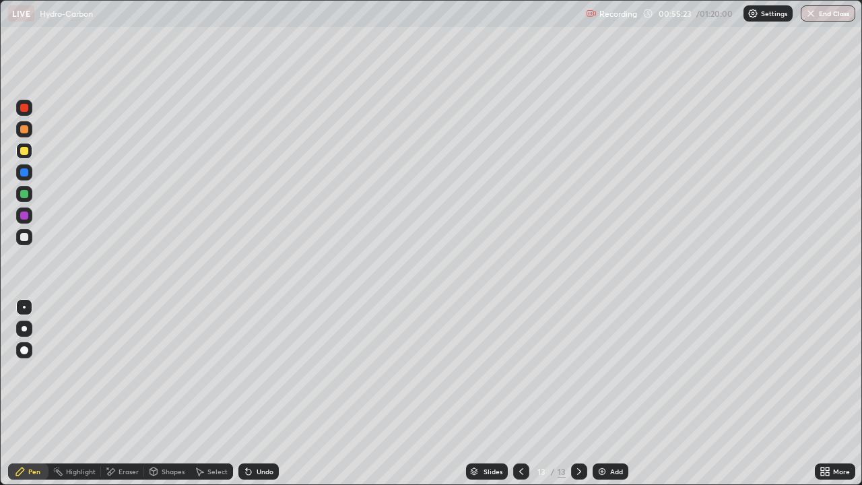
click at [253, 393] on div "Undo" at bounding box center [258, 471] width 40 height 16
click at [254, 393] on div "Undo" at bounding box center [258, 471] width 40 height 16
click at [257, 393] on div "Undo" at bounding box center [265, 471] width 17 height 7
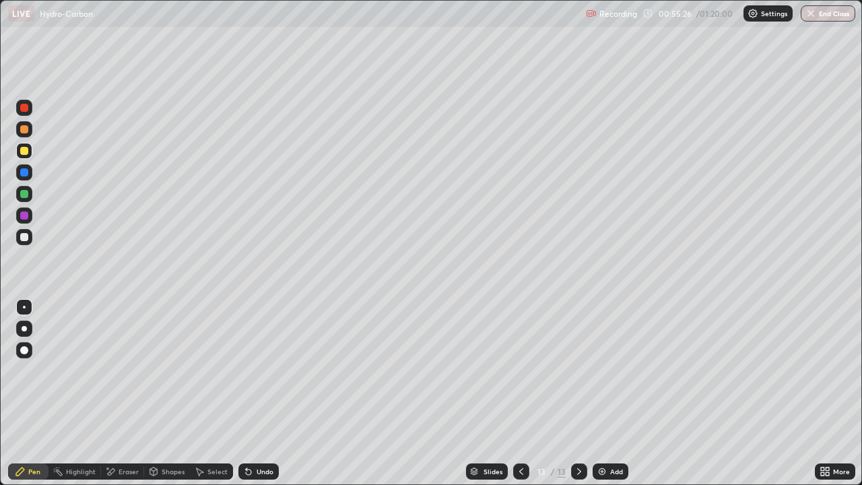
click at [257, 393] on div "Undo" at bounding box center [258, 471] width 40 height 16
click at [257, 393] on div "Undo" at bounding box center [265, 471] width 17 height 7
click at [254, 393] on div "Undo" at bounding box center [258, 471] width 40 height 16
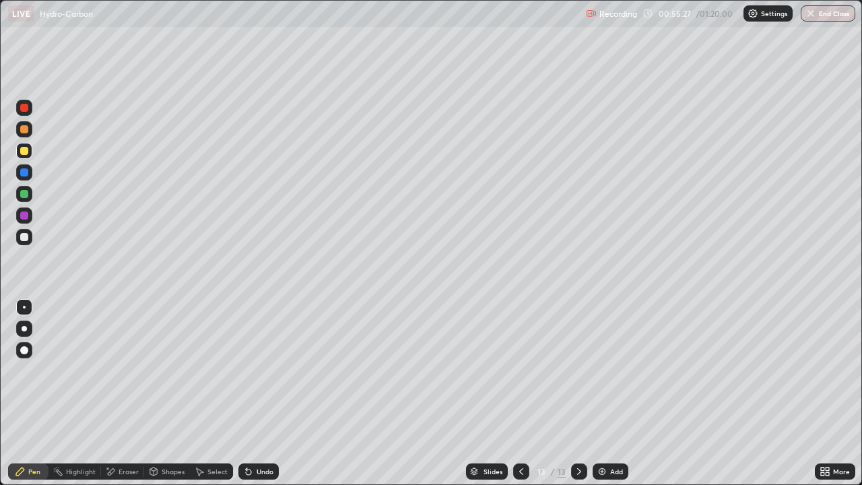
click at [254, 393] on div "Undo" at bounding box center [258, 471] width 40 height 16
click at [257, 393] on div "Undo" at bounding box center [265, 471] width 17 height 7
click at [253, 393] on div "Undo" at bounding box center [258, 471] width 40 height 16
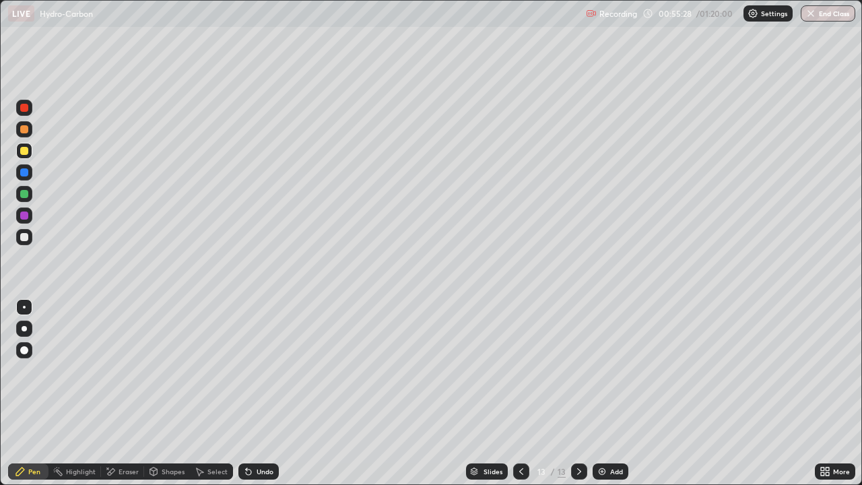
click at [253, 393] on div "Undo" at bounding box center [258, 471] width 40 height 16
click at [252, 393] on div "Undo" at bounding box center [258, 471] width 40 height 16
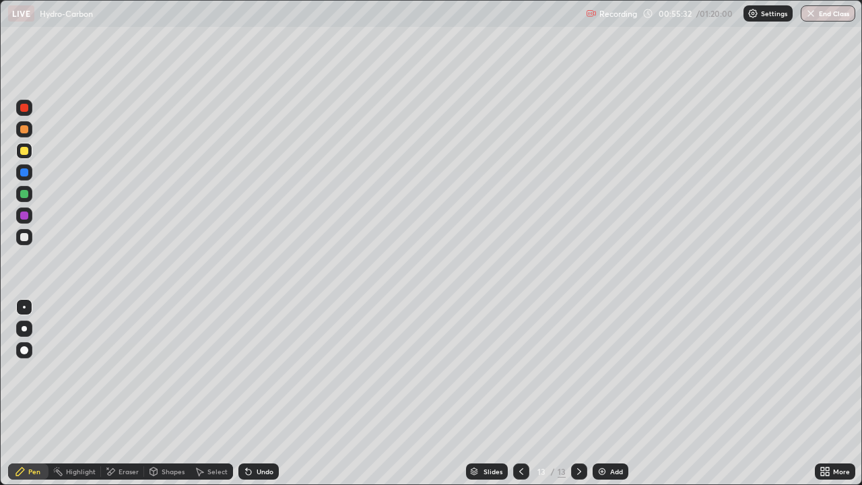
click at [246, 393] on icon at bounding box center [248, 471] width 5 height 5
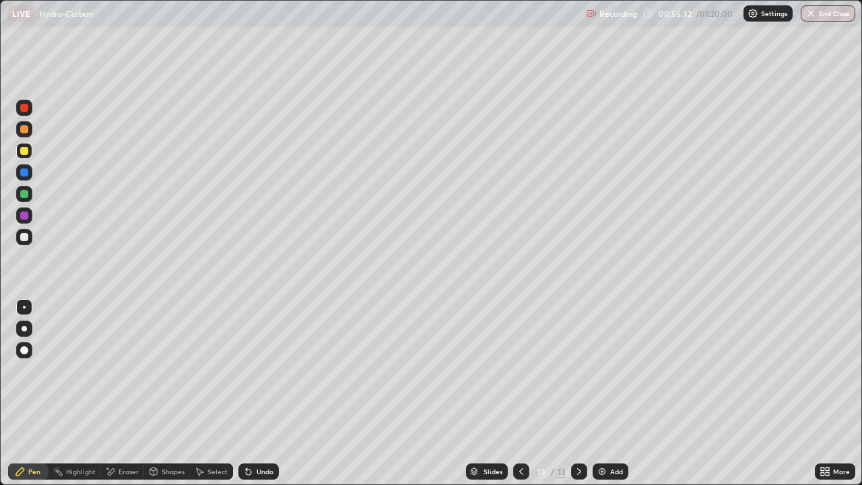
click at [246, 393] on icon at bounding box center [248, 471] width 5 height 5
click at [247, 393] on icon at bounding box center [248, 471] width 5 height 5
click at [250, 393] on icon at bounding box center [248, 471] width 11 height 11
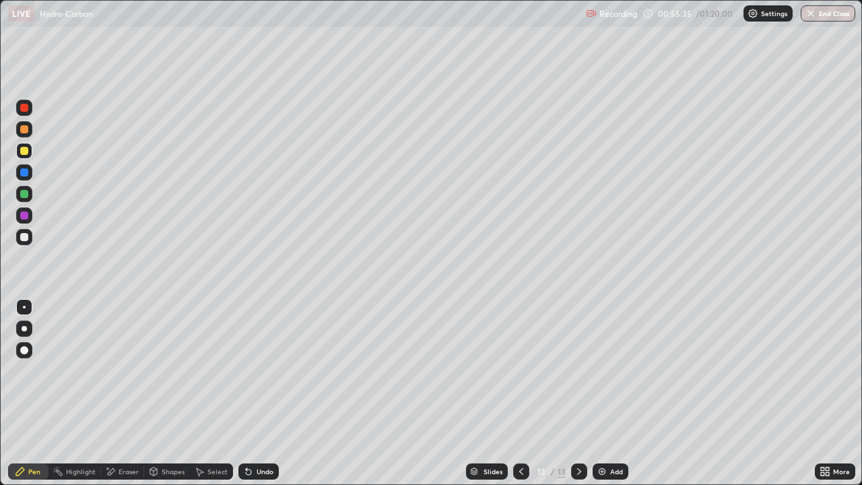
click at [246, 393] on icon at bounding box center [248, 471] width 5 height 5
click at [520, 393] on icon at bounding box center [521, 471] width 11 height 11
click at [578, 393] on icon at bounding box center [579, 471] width 11 height 11
click at [121, 393] on div "Eraser" at bounding box center [122, 471] width 43 height 16
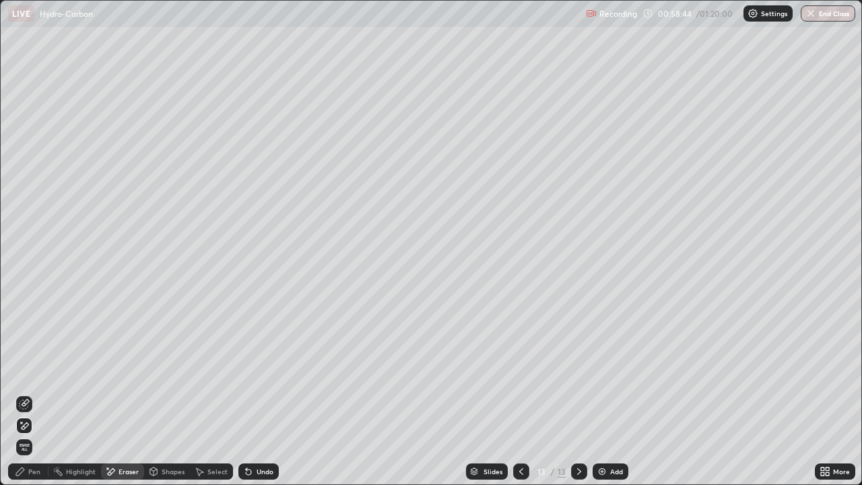
click at [37, 393] on div "Pen" at bounding box center [34, 471] width 12 height 7
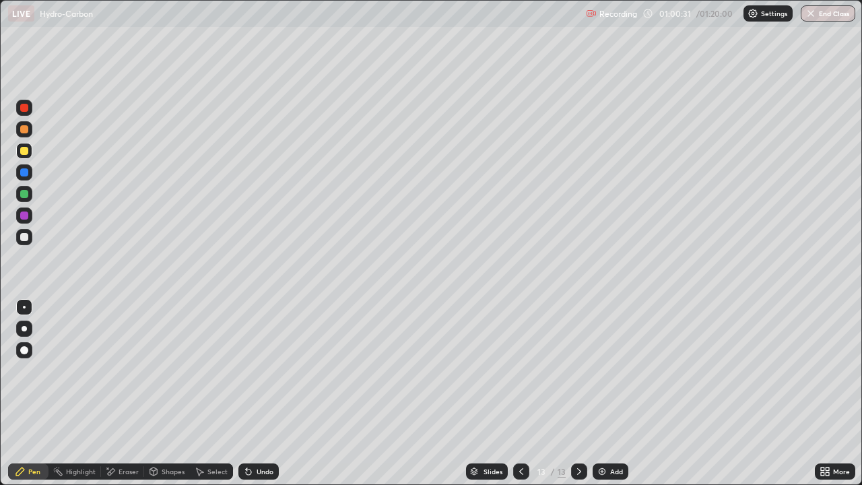
click at [123, 393] on div "Eraser" at bounding box center [129, 471] width 20 height 7
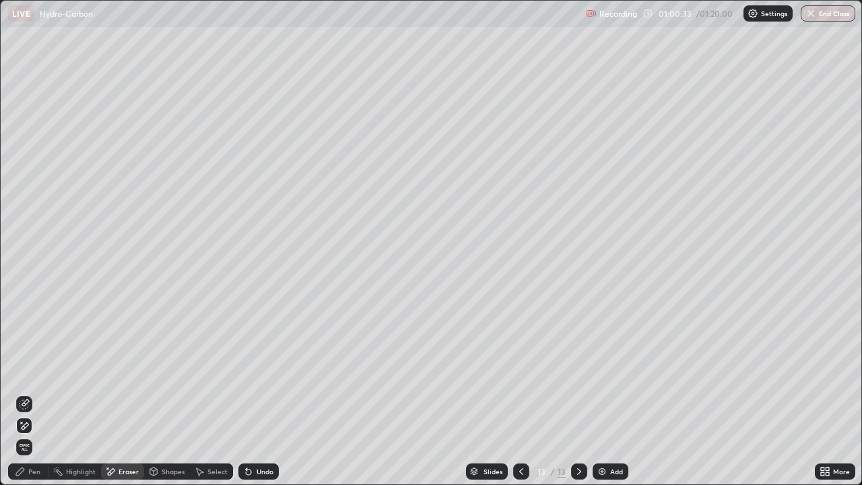
click at [34, 393] on div "Pen" at bounding box center [34, 471] width 12 height 7
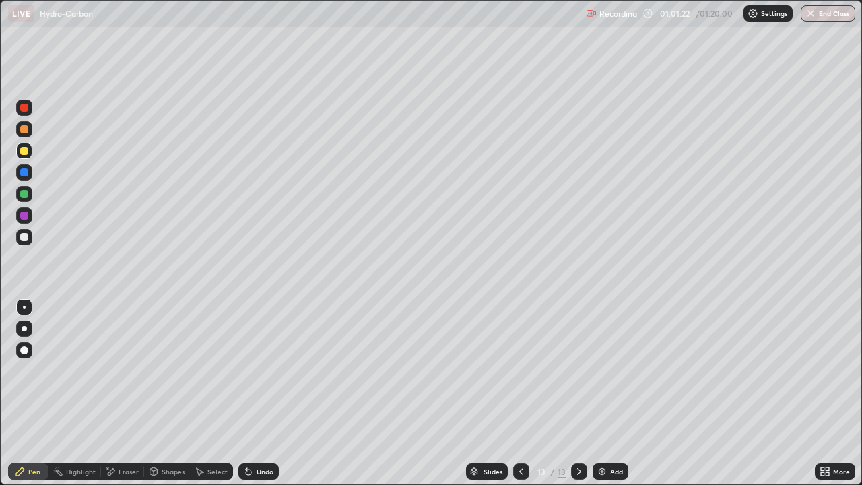
click at [605, 393] on div "Add" at bounding box center [611, 471] width 36 height 16
click at [521, 393] on icon at bounding box center [521, 471] width 11 height 11
click at [582, 393] on div at bounding box center [579, 471] width 16 height 27
click at [520, 393] on icon at bounding box center [521, 471] width 11 height 11
click at [578, 393] on icon at bounding box center [579, 471] width 11 height 11
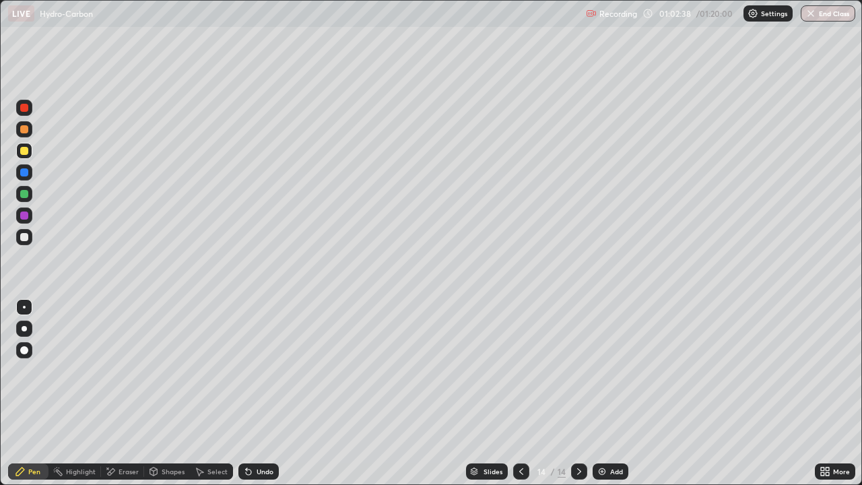
click at [520, 393] on icon at bounding box center [521, 471] width 11 height 11
click at [572, 393] on div at bounding box center [579, 471] width 16 height 16
click at [580, 393] on icon at bounding box center [579, 471] width 11 height 11
click at [523, 393] on icon at bounding box center [521, 471] width 11 height 11
click at [520, 393] on icon at bounding box center [521, 471] width 11 height 11
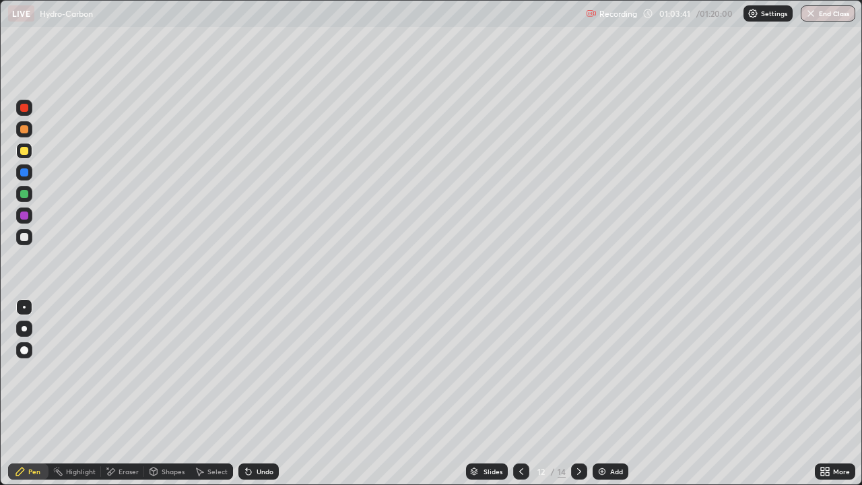
click at [580, 393] on icon at bounding box center [579, 471] width 11 height 11
click at [577, 393] on icon at bounding box center [579, 471] width 11 height 11
click at [608, 393] on div "Add" at bounding box center [611, 471] width 36 height 16
click at [519, 393] on icon at bounding box center [521, 471] width 4 height 7
click at [520, 393] on icon at bounding box center [521, 471] width 11 height 11
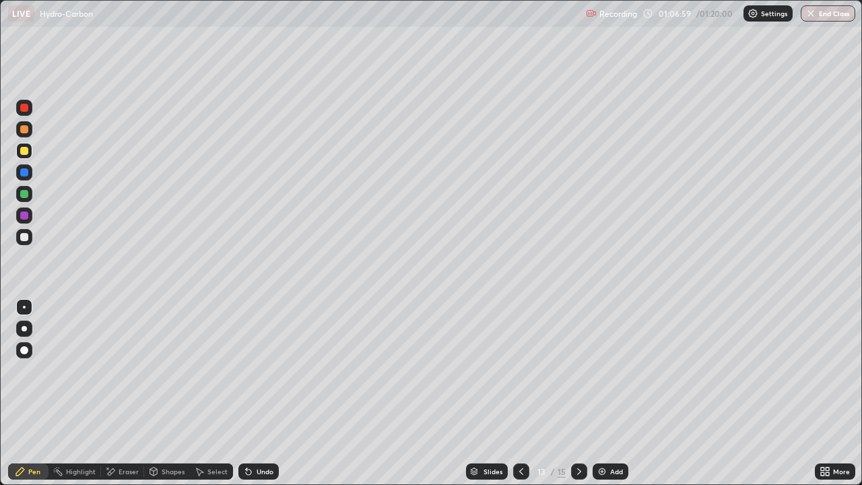
click at [576, 393] on icon at bounding box center [579, 471] width 11 height 11
click at [606, 393] on img at bounding box center [602, 471] width 11 height 11
click at [121, 393] on div "Eraser" at bounding box center [122, 471] width 43 height 16
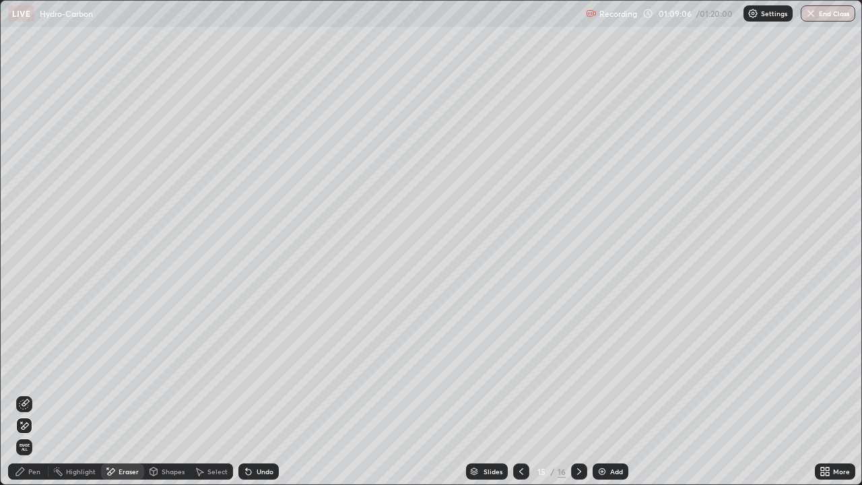
click at [34, 393] on div "Pen" at bounding box center [28, 471] width 40 height 16
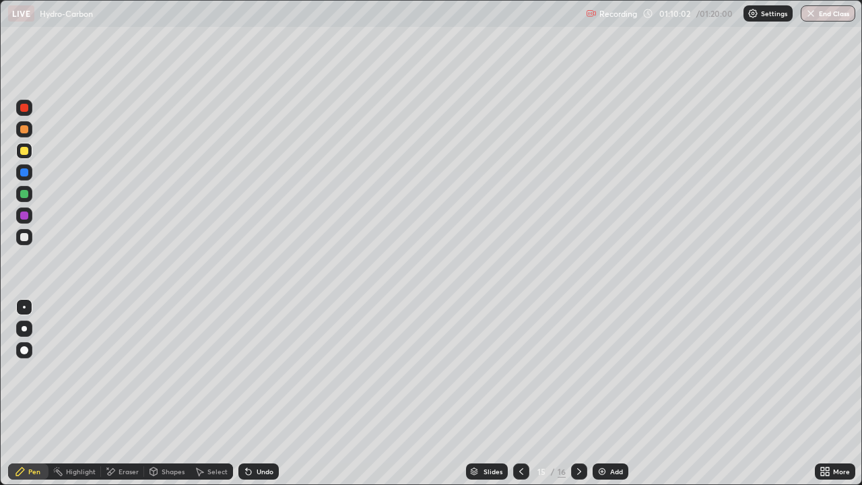
click at [125, 393] on div "Eraser" at bounding box center [129, 471] width 20 height 7
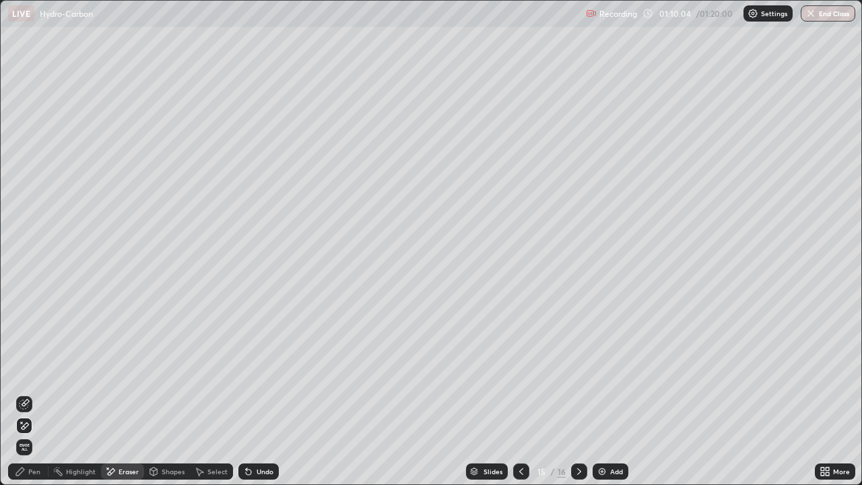
click at [33, 393] on div "Pen" at bounding box center [28, 471] width 40 height 16
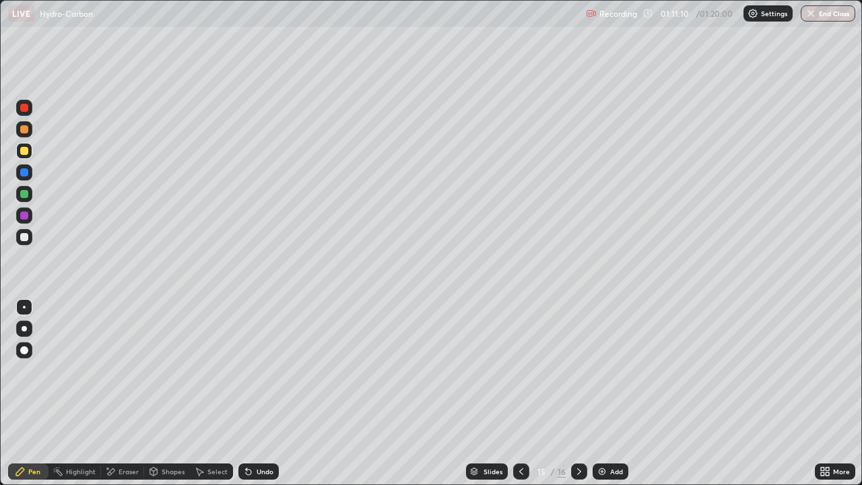
click at [612, 393] on div "Add" at bounding box center [611, 471] width 36 height 16
click at [520, 393] on icon at bounding box center [521, 471] width 11 height 11
click at [578, 393] on icon at bounding box center [579, 471] width 4 height 7
click at [611, 393] on div "Add" at bounding box center [616, 471] width 13 height 7
click at [524, 393] on div at bounding box center [521, 471] width 16 height 16
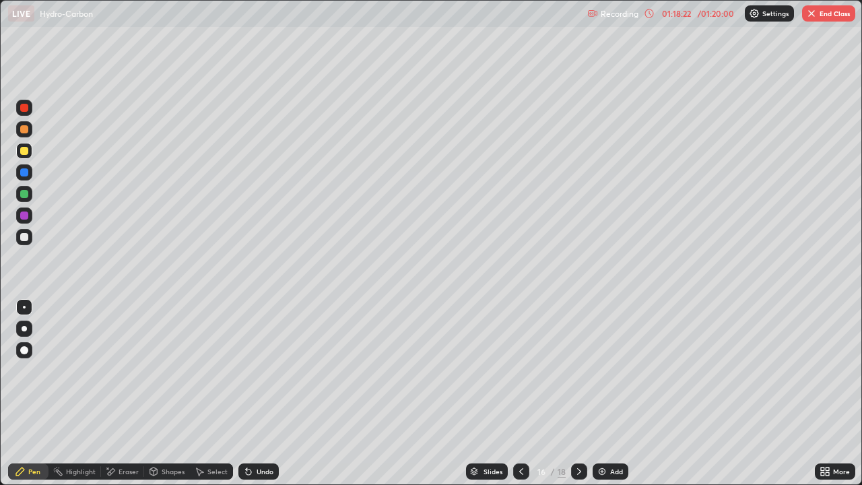
click at [575, 393] on icon at bounding box center [579, 471] width 11 height 11
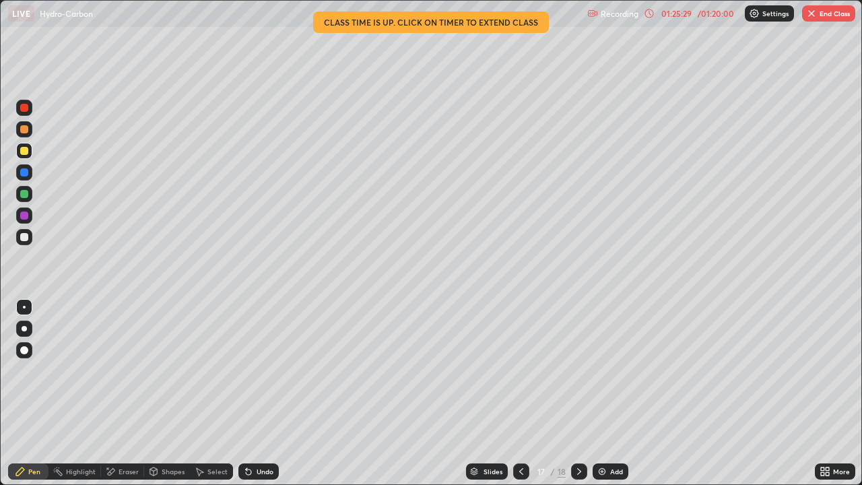
click at [610, 393] on div "Add" at bounding box center [616, 471] width 13 height 7
click at [520, 393] on icon at bounding box center [521, 471] width 11 height 11
click at [582, 393] on icon at bounding box center [579, 471] width 11 height 11
click at [824, 15] on button "End Class" at bounding box center [828, 13] width 53 height 16
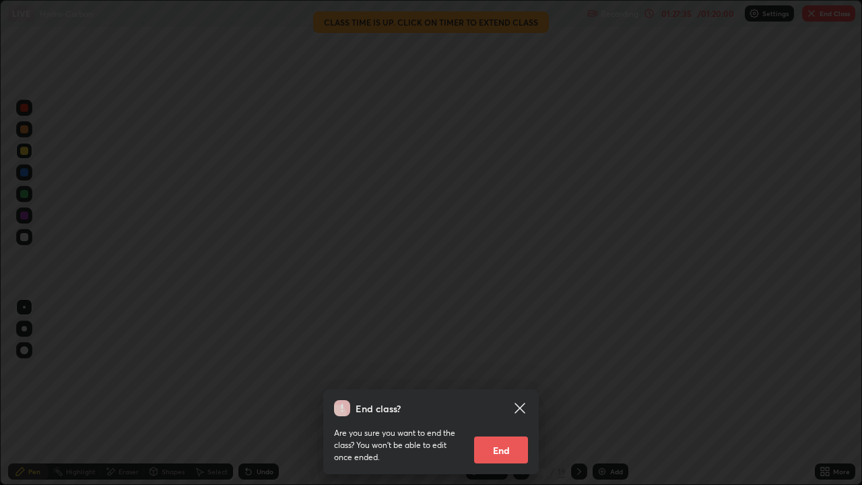
click at [500, 393] on button "End" at bounding box center [501, 449] width 54 height 27
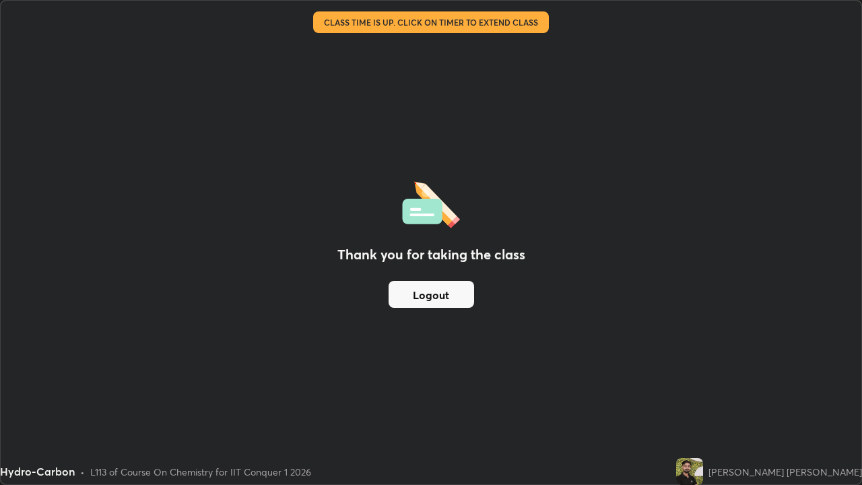
click at [438, 294] on button "Logout" at bounding box center [432, 294] width 86 height 27
click at [444, 290] on button "Logout" at bounding box center [432, 294] width 86 height 27
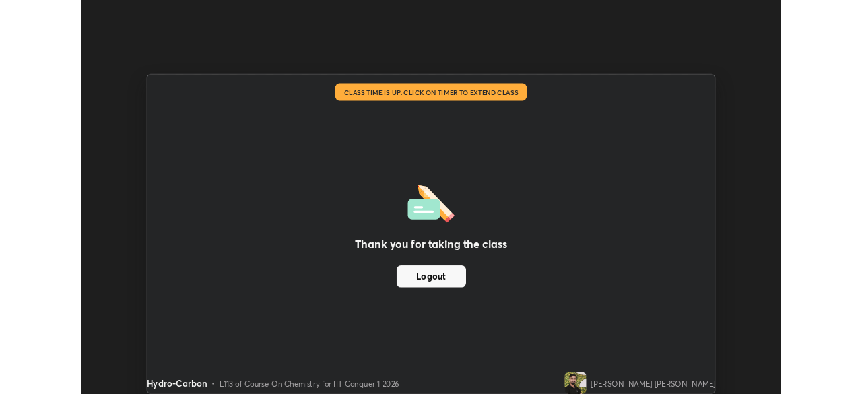
scroll to position [66944, 66476]
